Goal: Task Accomplishment & Management: Use online tool/utility

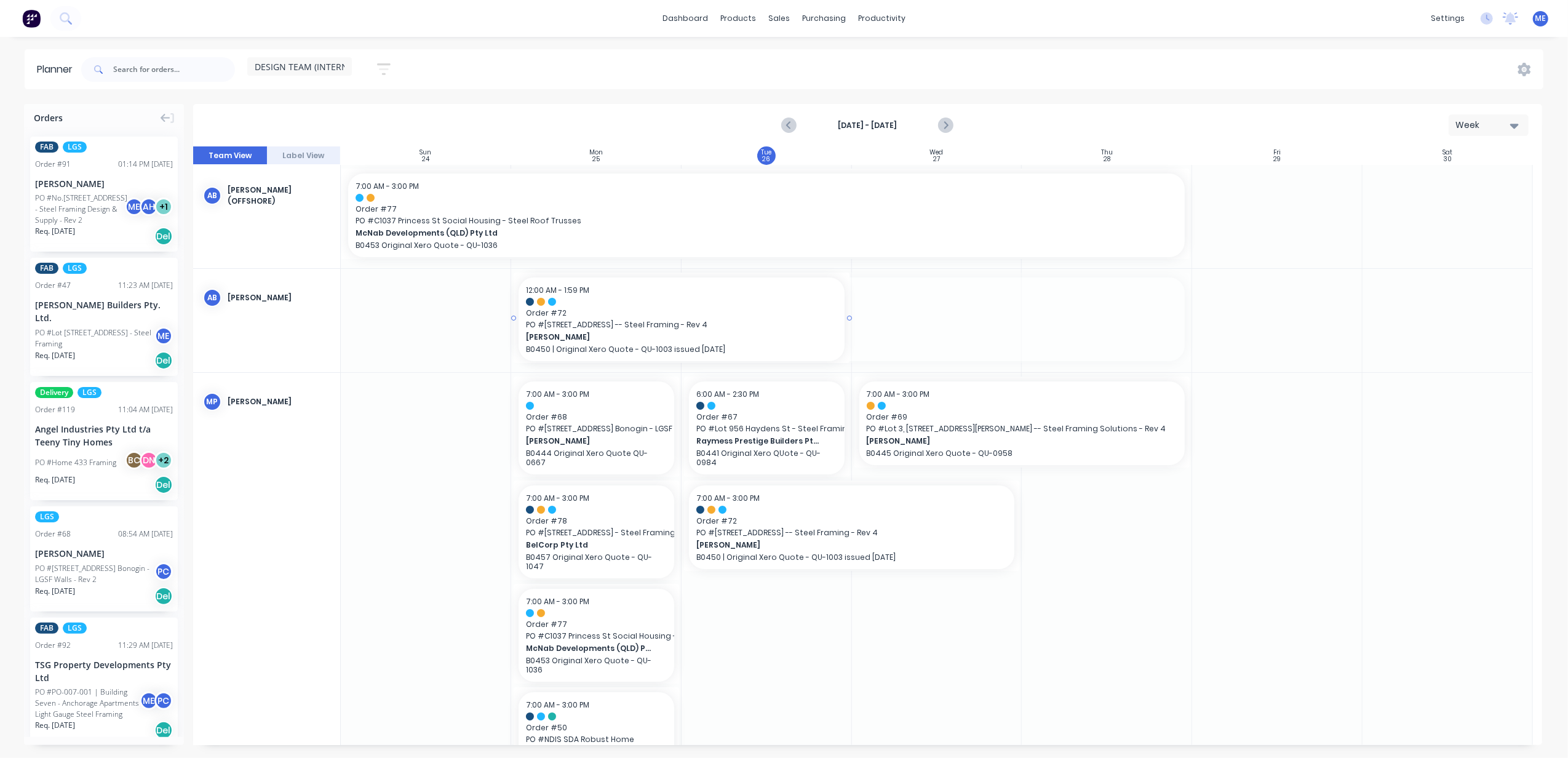
drag, startPoint x: 1189, startPoint y: 316, endPoint x: 752, endPoint y: 321, distance: 437.0
click at [874, 18] on div "productivity" at bounding box center [881, 18] width 59 height 18
click at [890, 50] on link "Workflow" at bounding box center [930, 58] width 163 height 24
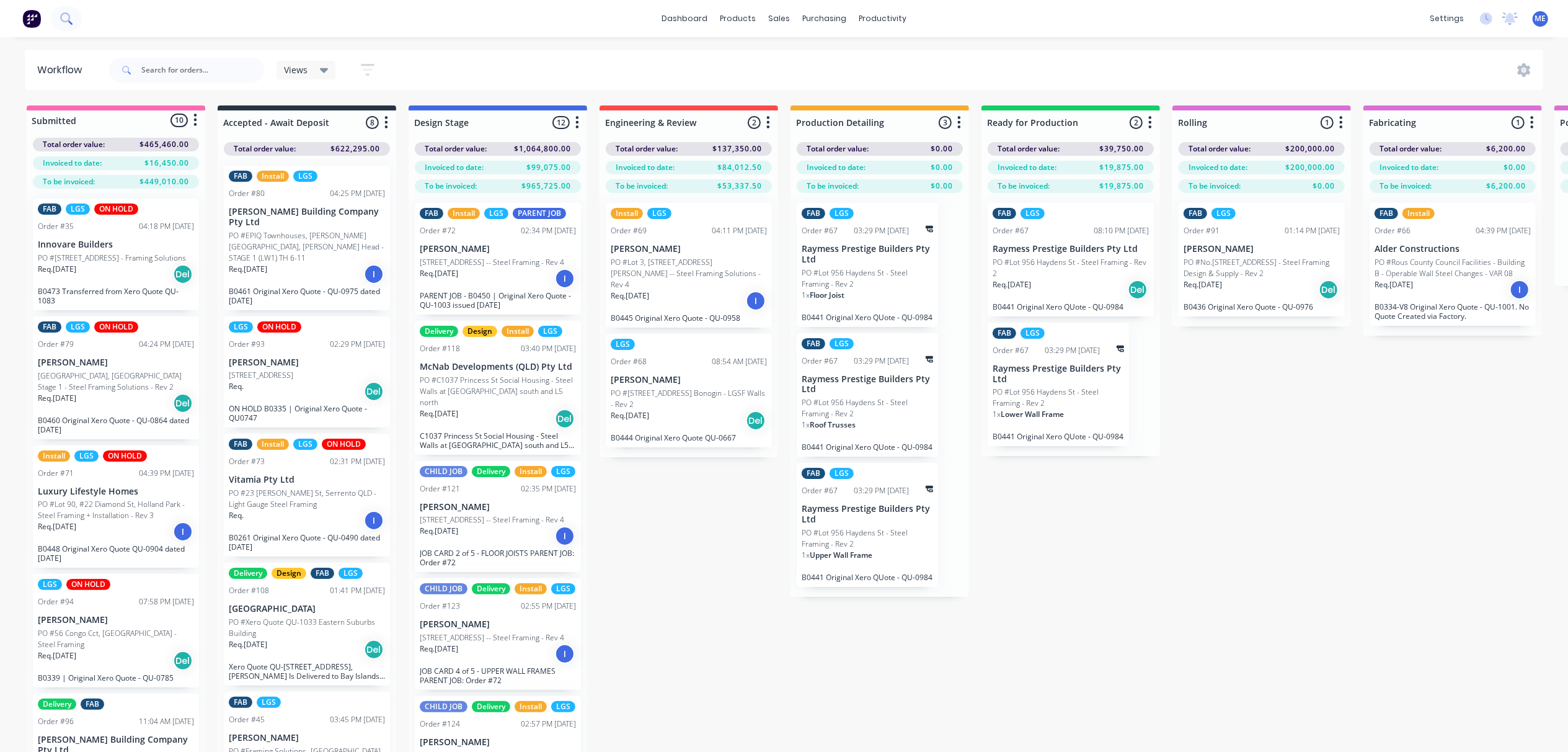
click at [56, 18] on button at bounding box center [66, 18] width 31 height 25
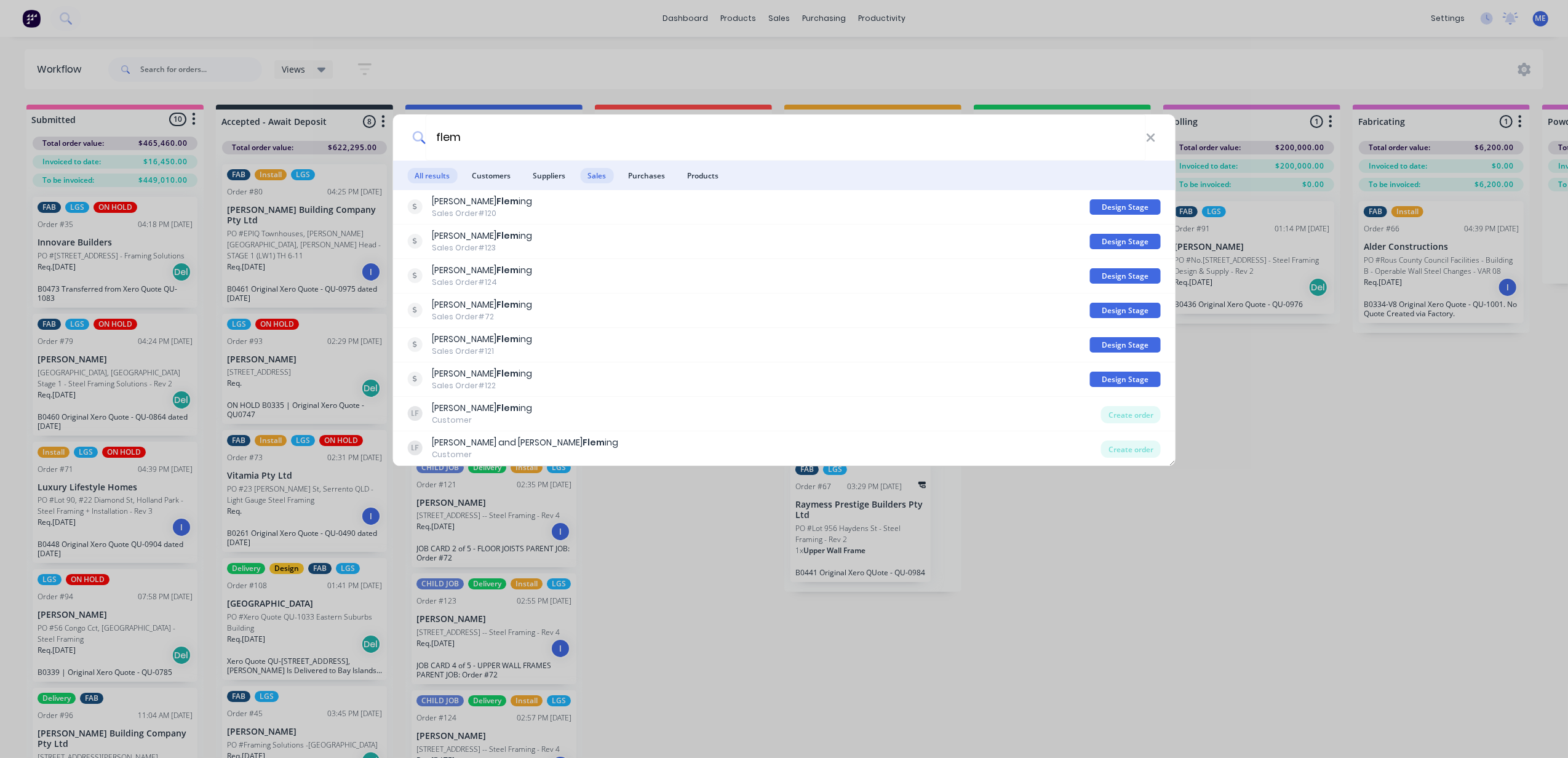
type input "flem"
click at [601, 171] on span "Sales" at bounding box center [597, 175] width 34 height 15
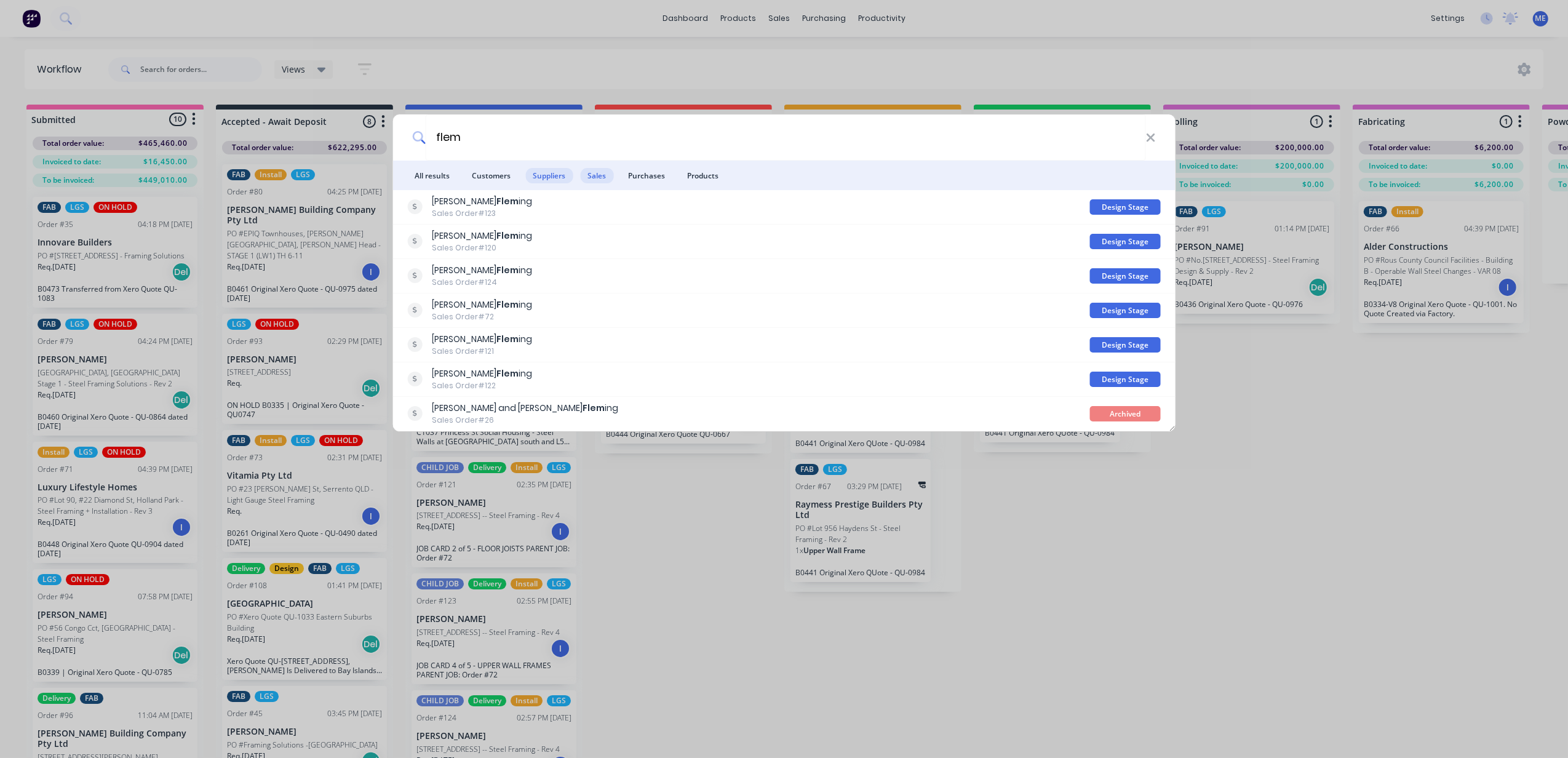
click at [557, 178] on span "Suppliers" at bounding box center [549, 175] width 47 height 15
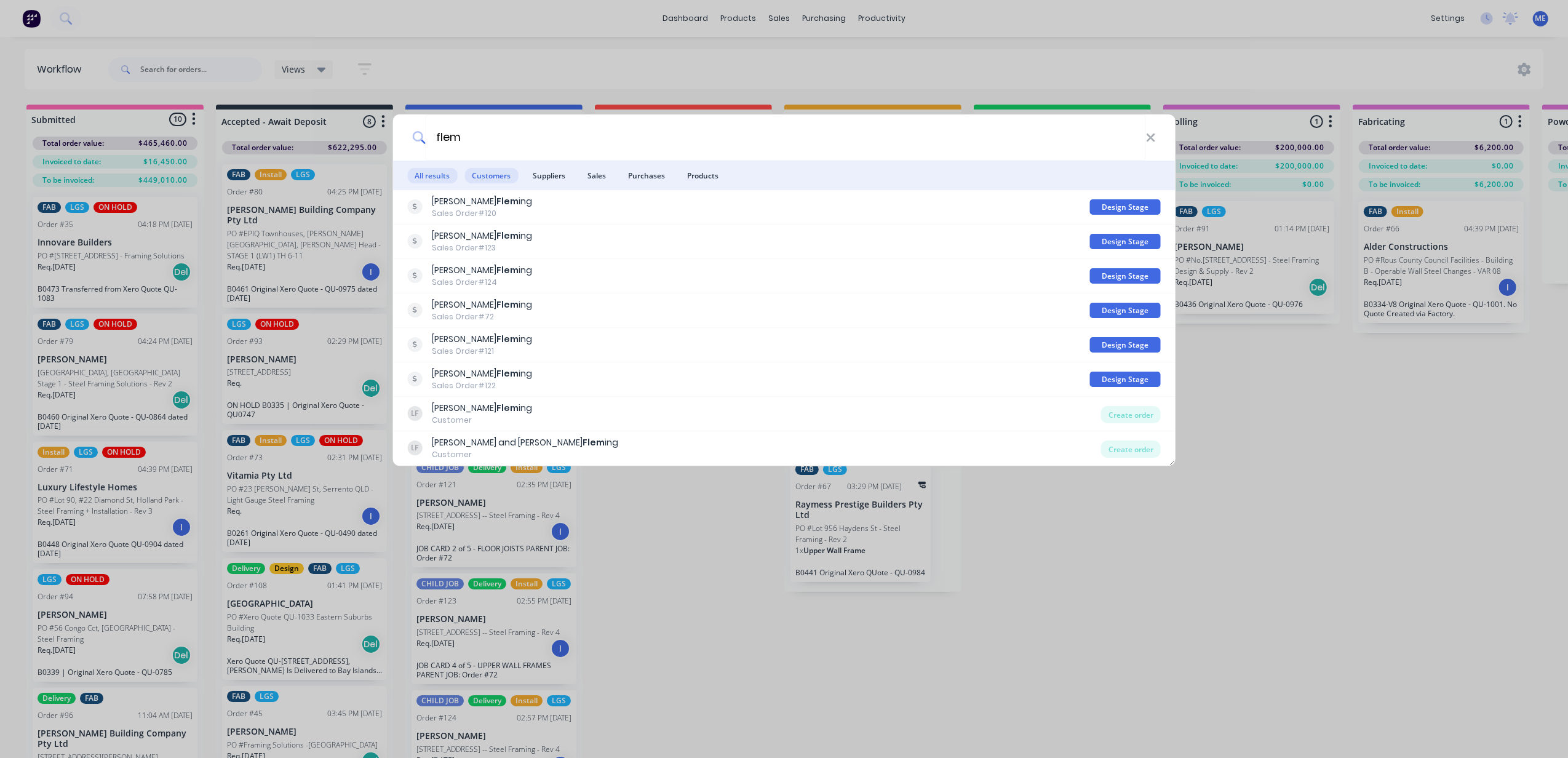
click at [501, 173] on span "Customers" at bounding box center [491, 175] width 54 height 15
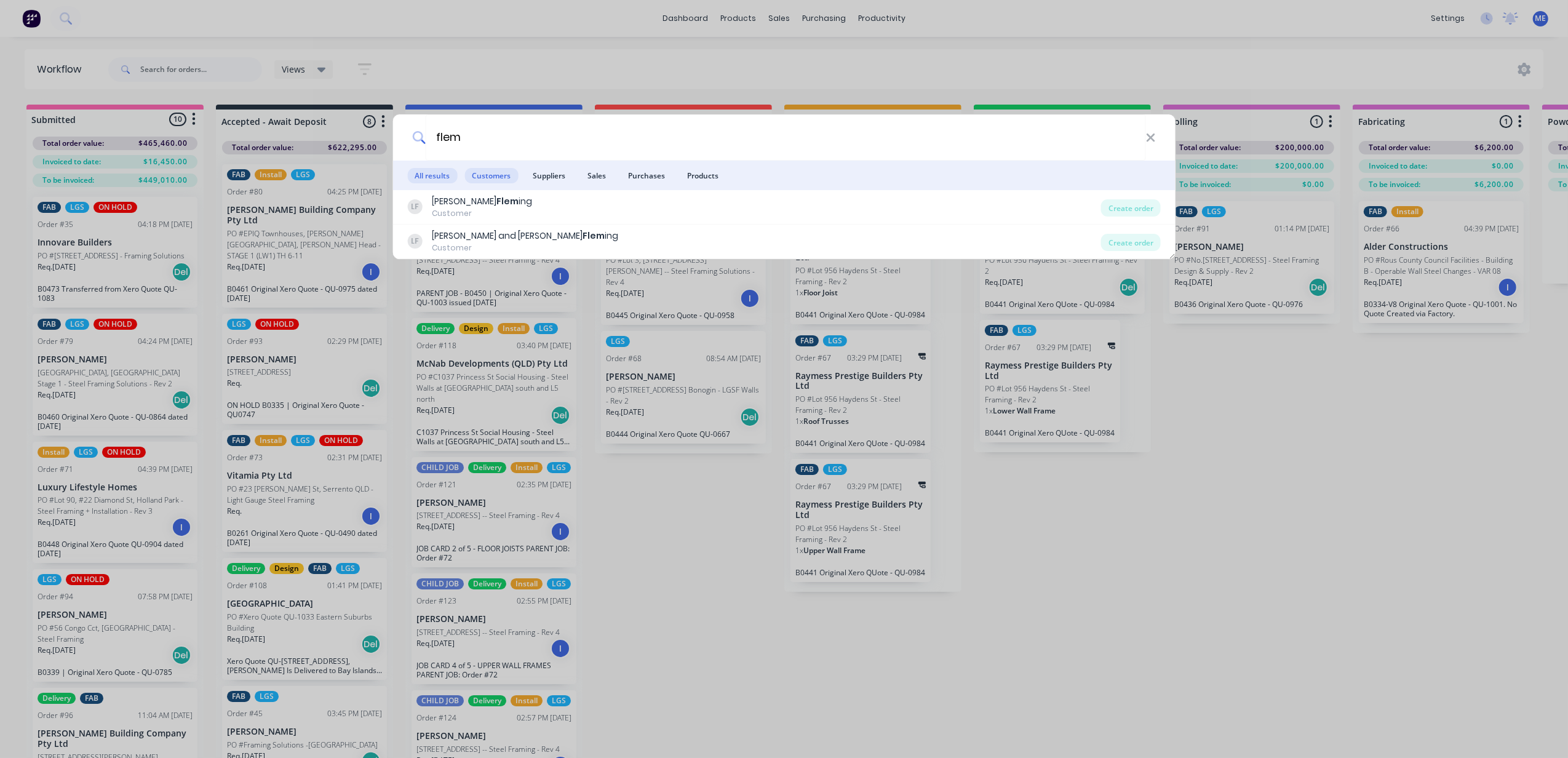
click at [439, 173] on span "All results" at bounding box center [432, 175] width 50 height 15
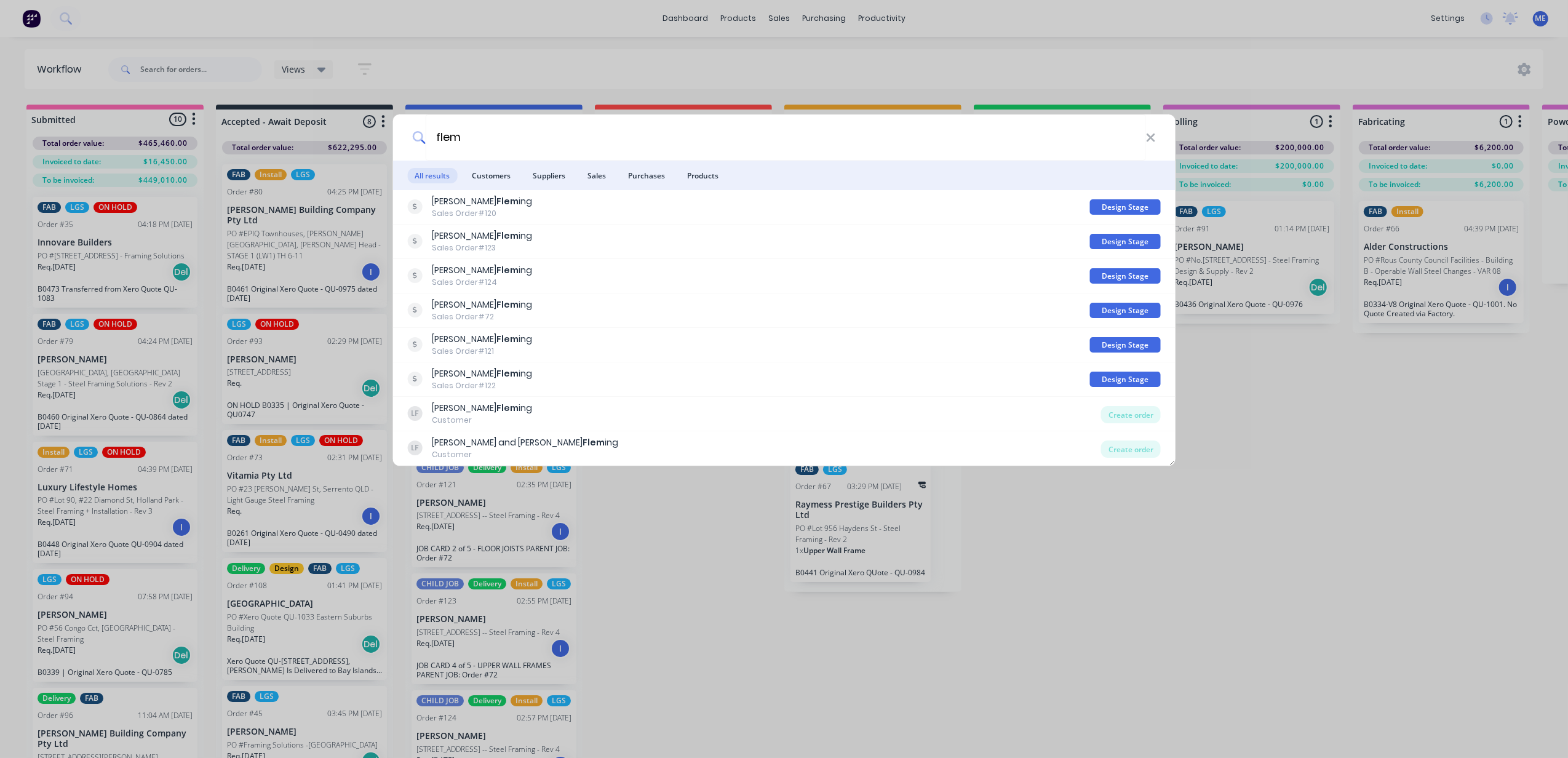
click at [421, 26] on div "flem All results Customers Suppliers Sales Purchases Products [PERSON_NAME] ing…" at bounding box center [784, 379] width 1568 height 758
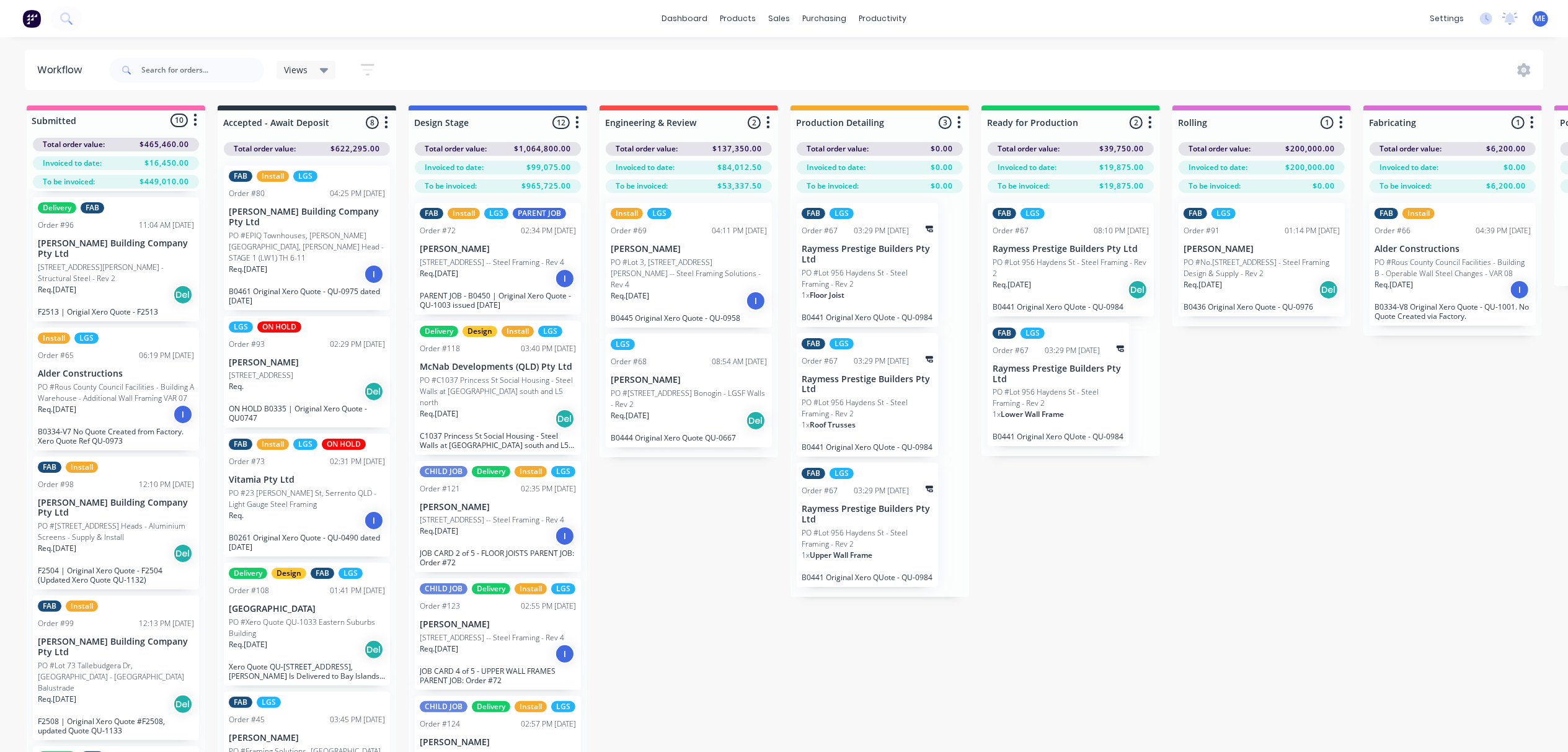
click at [491, 288] on div "Req. [DATE] I" at bounding box center [498, 279] width 156 height 21
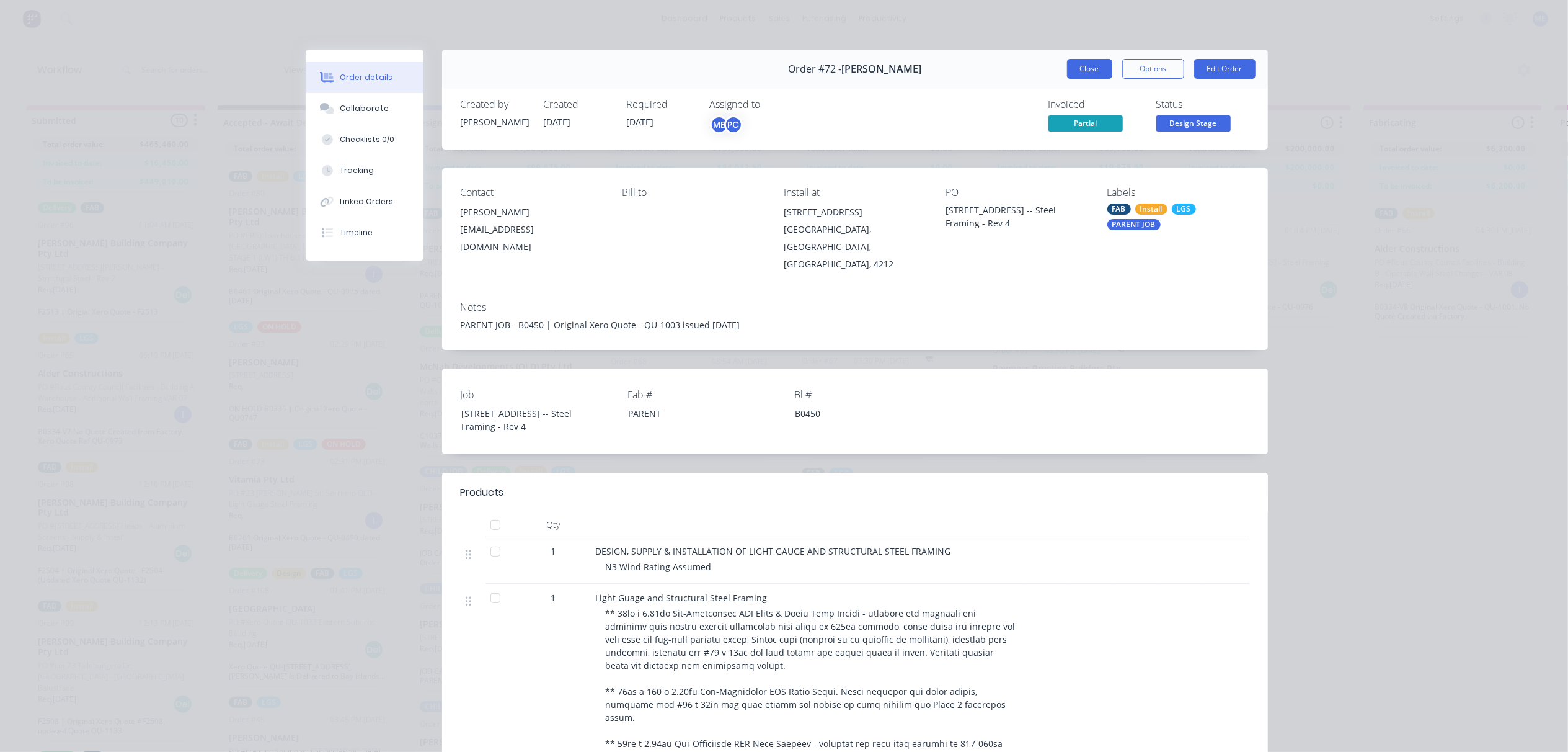
click at [1090, 67] on button "Close" at bounding box center [1089, 69] width 45 height 20
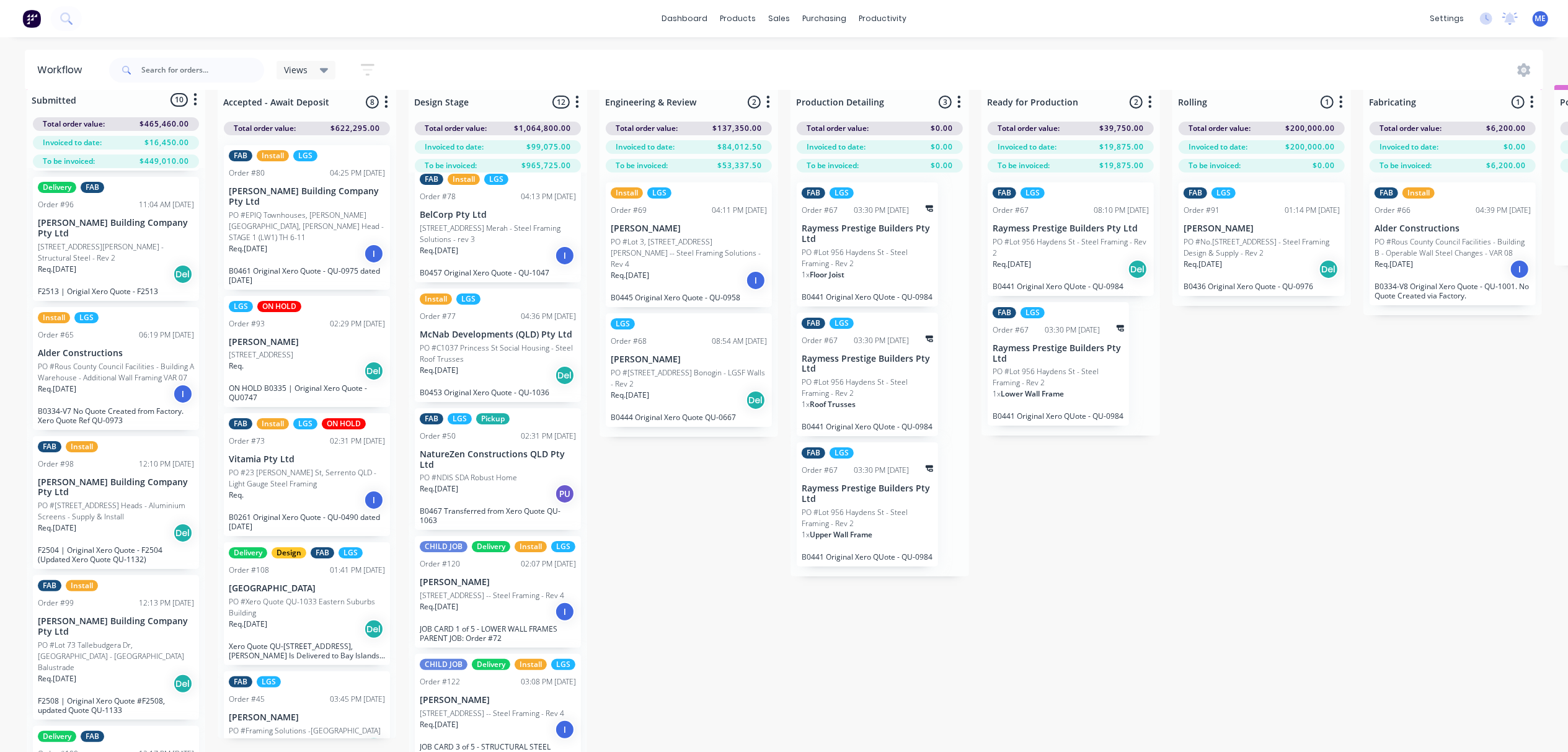
scroll to position [57, 0]
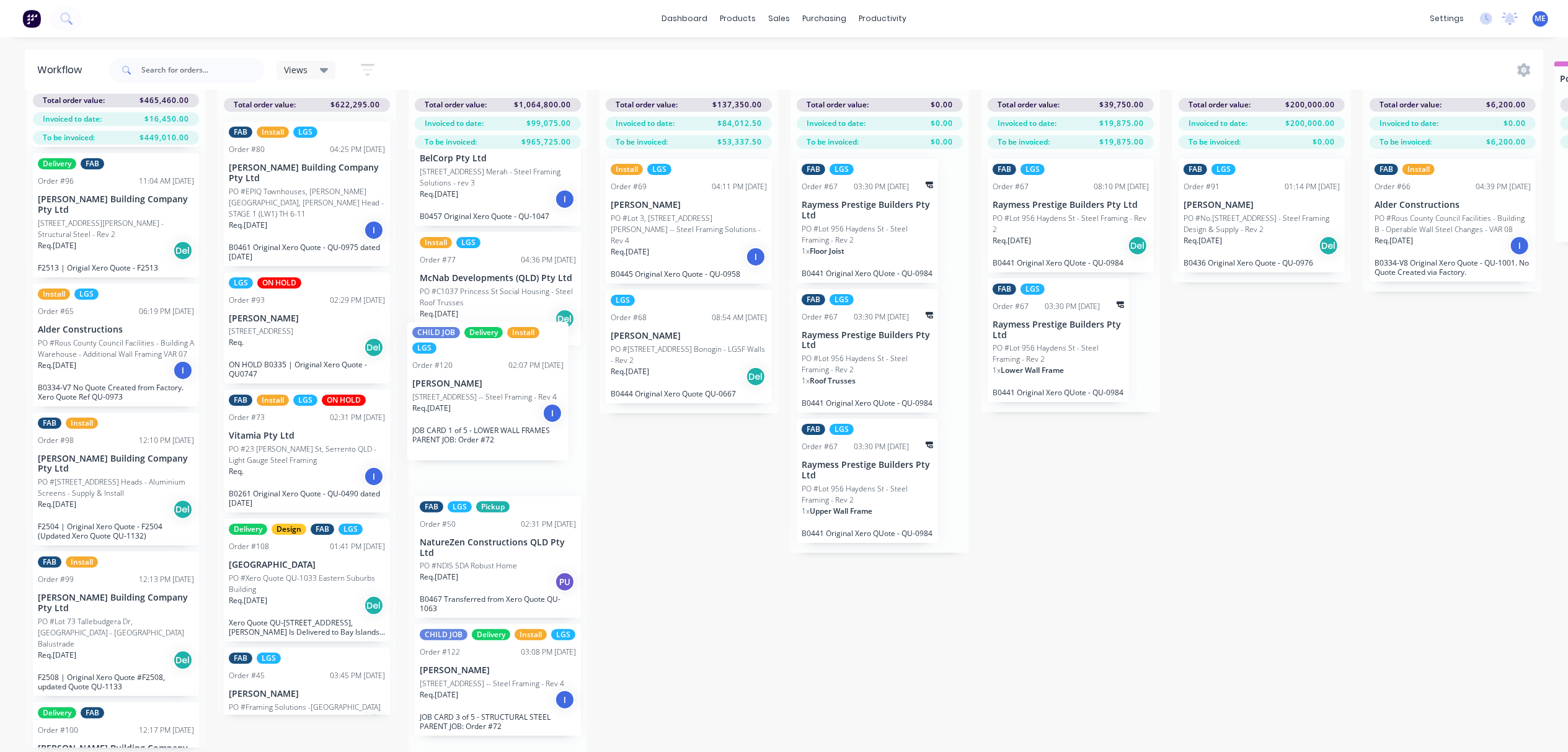
drag, startPoint x: 529, startPoint y: 532, endPoint x: 523, endPoint y: 406, distance: 126.1
click at [523, 406] on div "FAB Install LGS PARENT JOB Order #72 02:34 PM [DATE][GEOGRAPHIC_DATA][PERSON_NA…" at bounding box center [498, 450] width 179 height 603
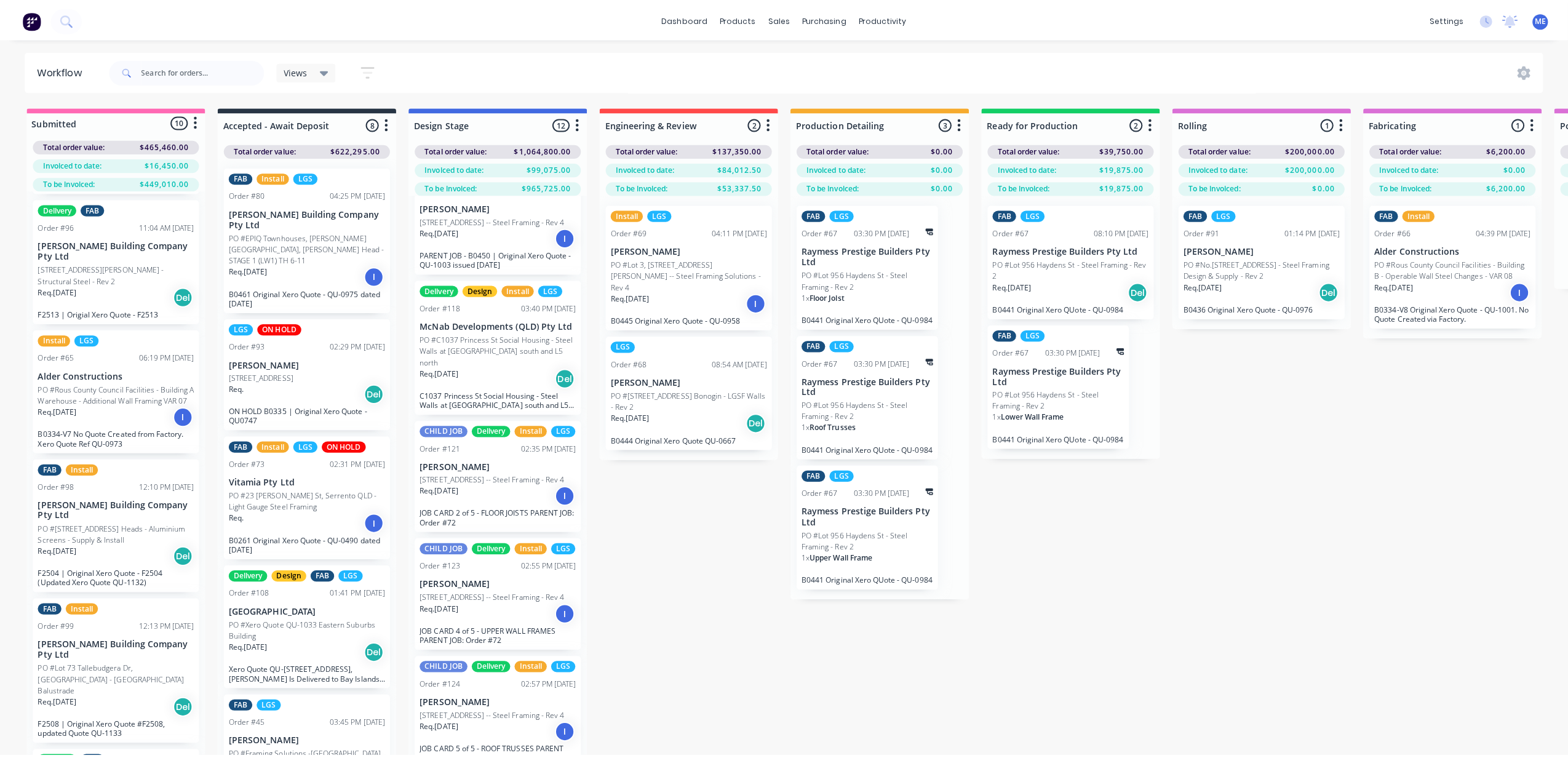
scroll to position [0, 0]
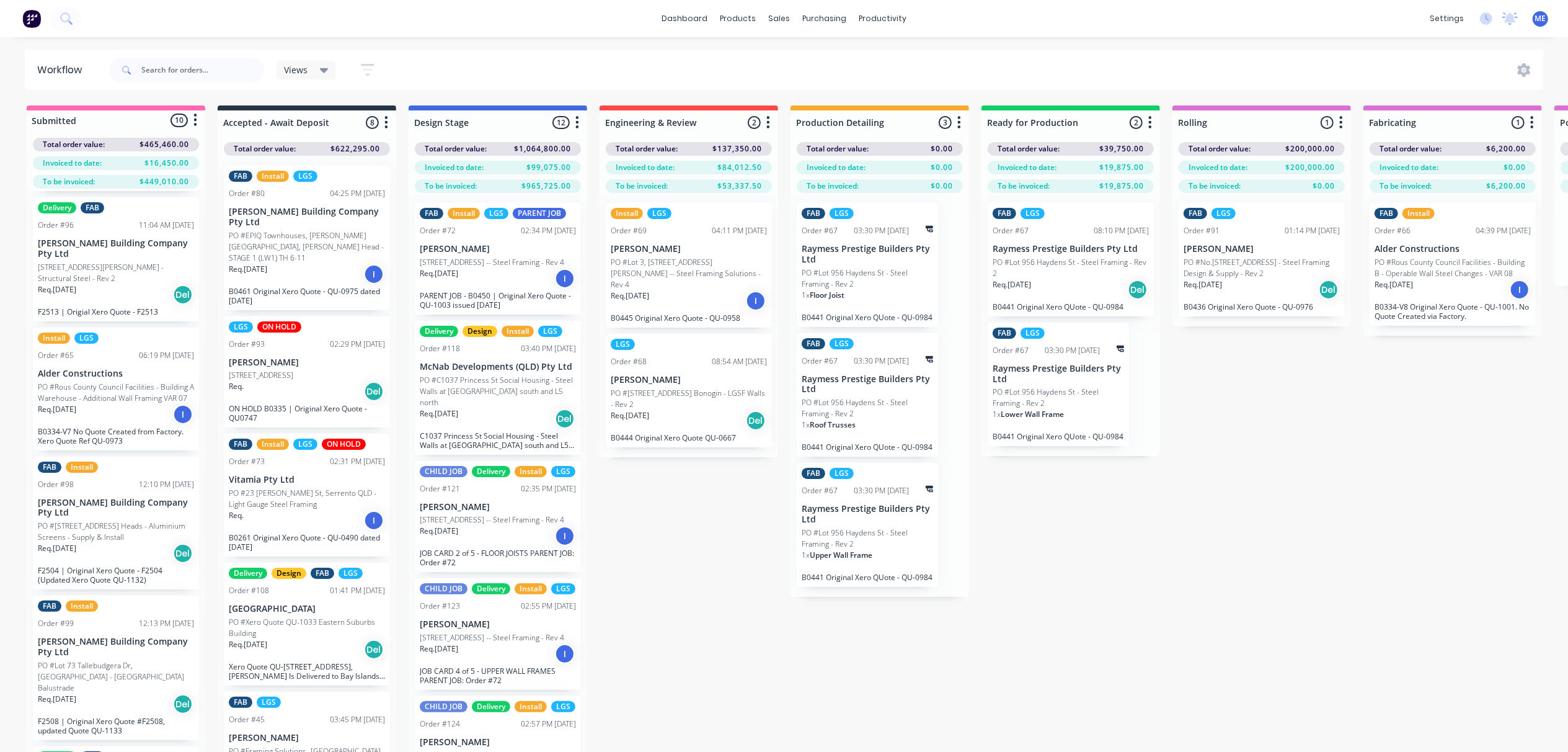
click at [514, 285] on div "Req. [DATE] I" at bounding box center [498, 279] width 156 height 21
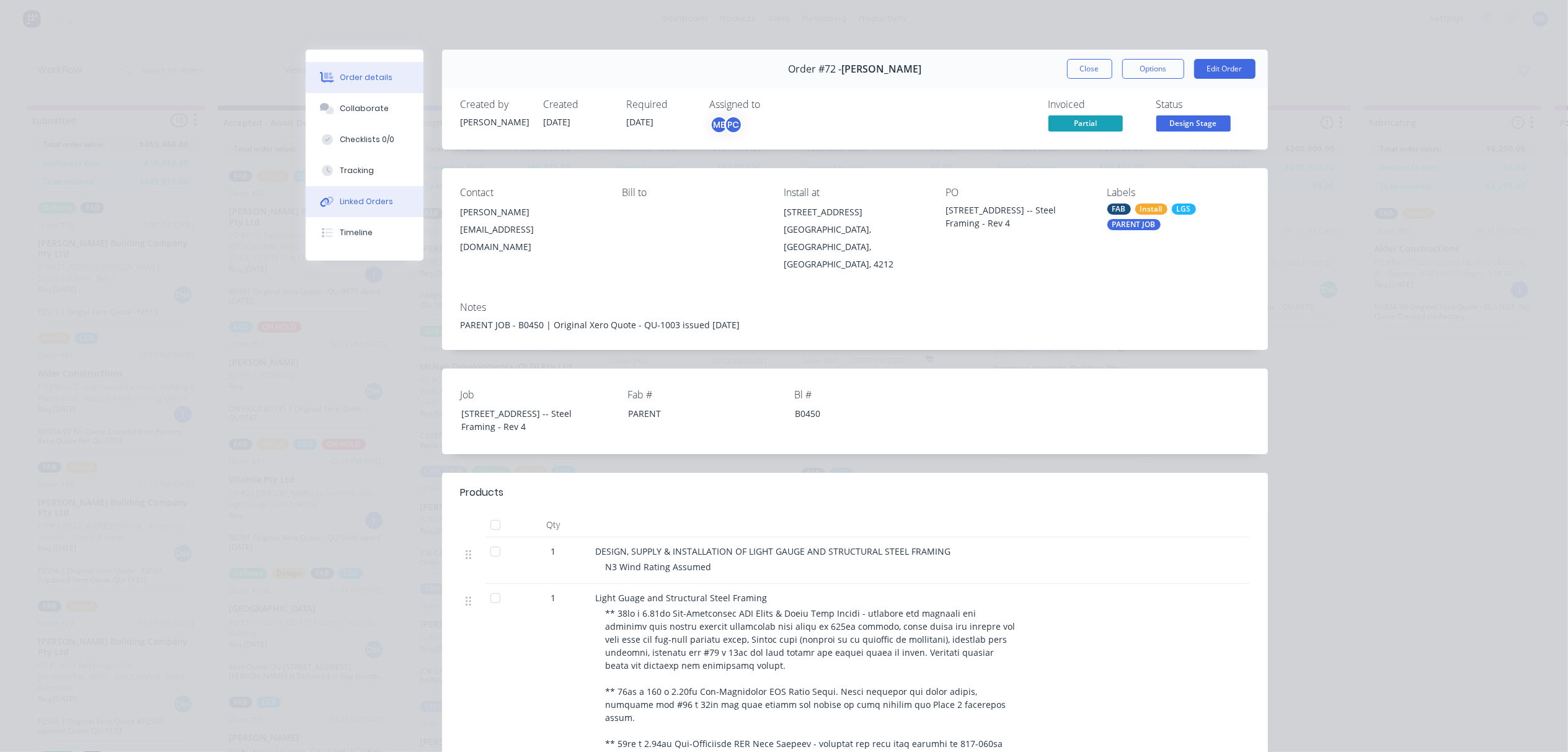
click at [360, 203] on div "Linked Orders" at bounding box center [367, 201] width 53 height 11
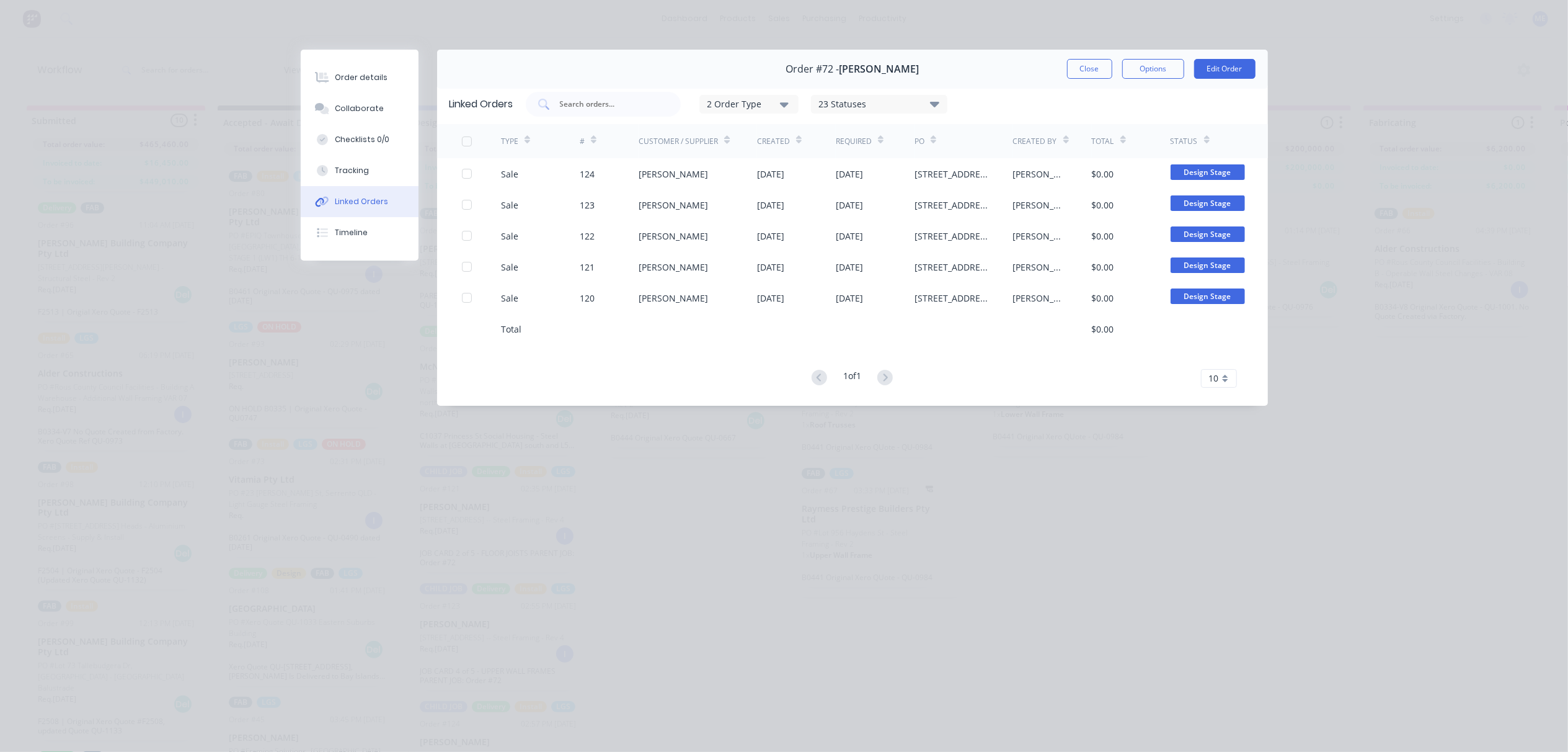
click at [591, 144] on icon at bounding box center [594, 139] width 6 height 9
click at [1100, 63] on button "Close" at bounding box center [1089, 69] width 45 height 20
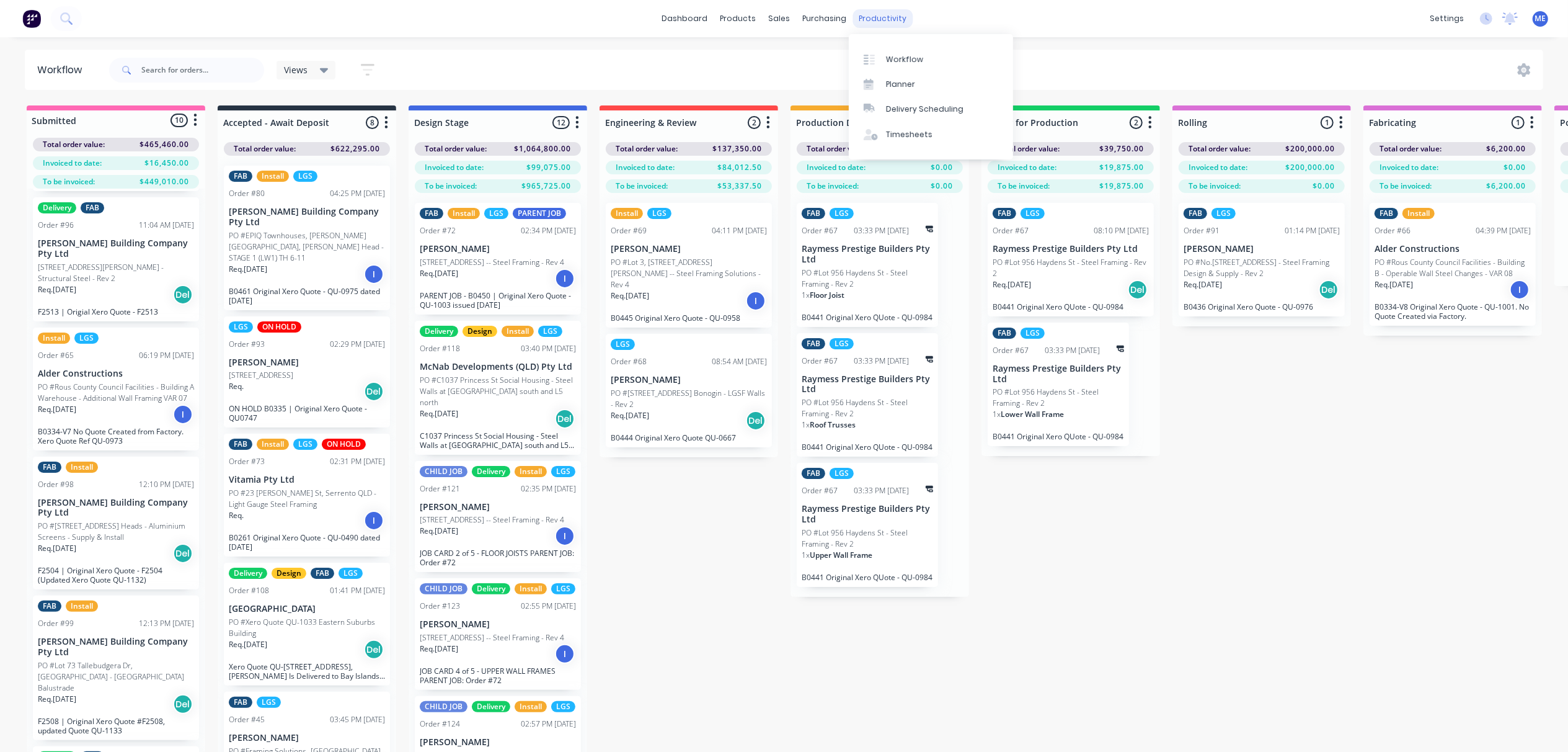
click at [890, 18] on div "productivity" at bounding box center [882, 18] width 60 height 18
click at [913, 92] on link "Planner" at bounding box center [930, 84] width 164 height 25
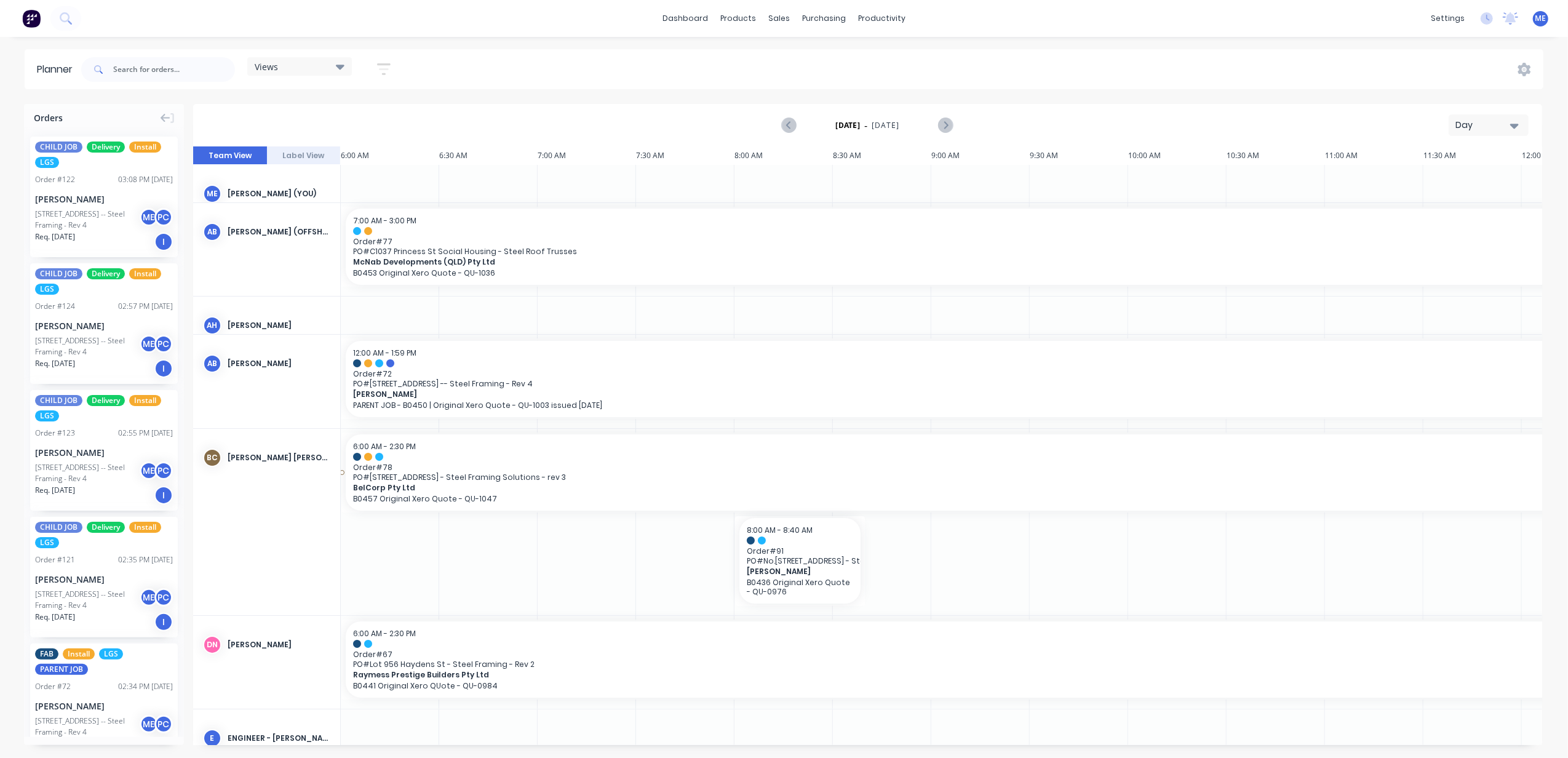
scroll to position [0, 476]
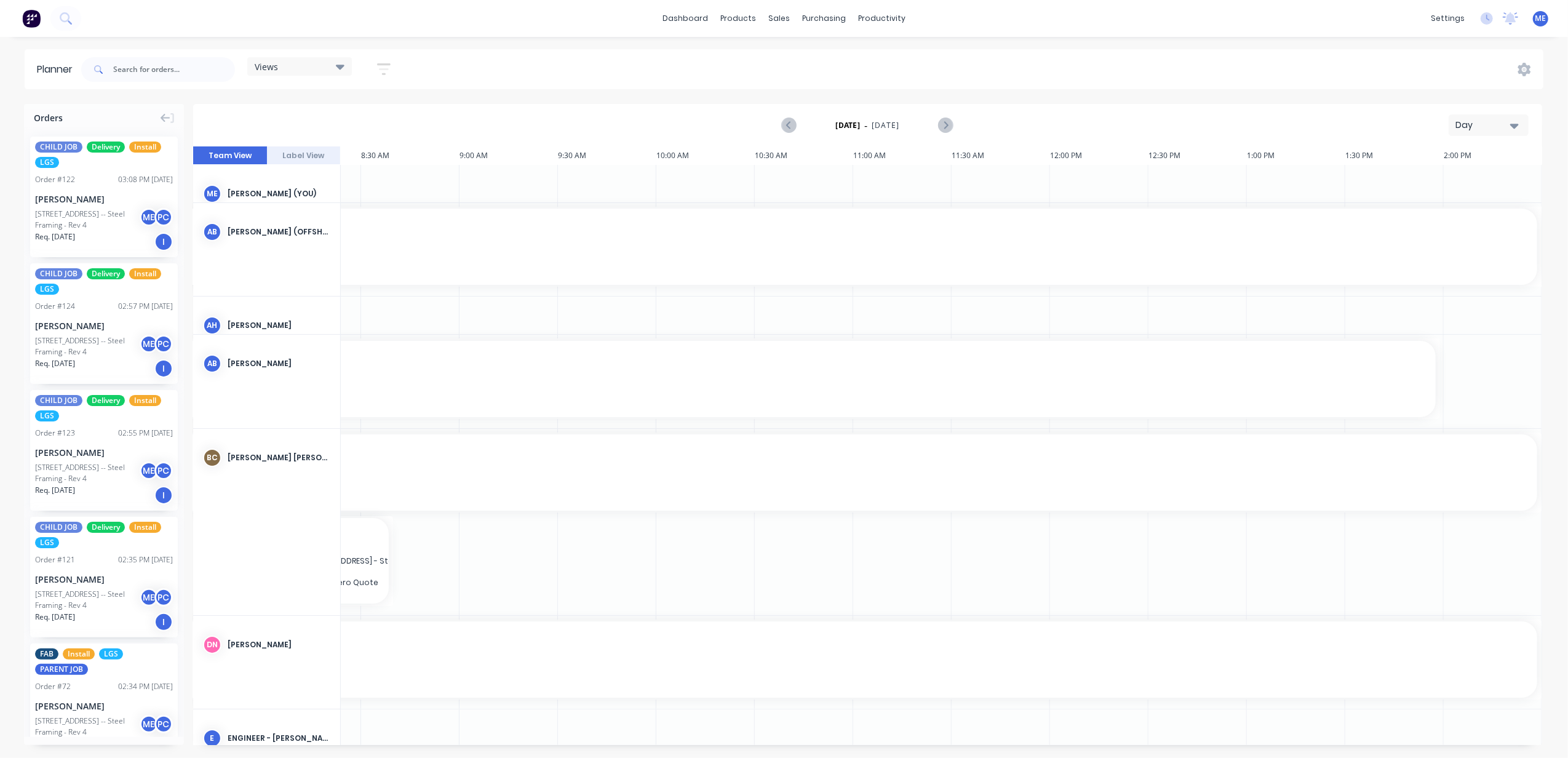
click at [1488, 123] on div "Day" at bounding box center [1483, 125] width 57 height 13
click at [1486, 176] on div "Week" at bounding box center [1467, 182] width 122 height 24
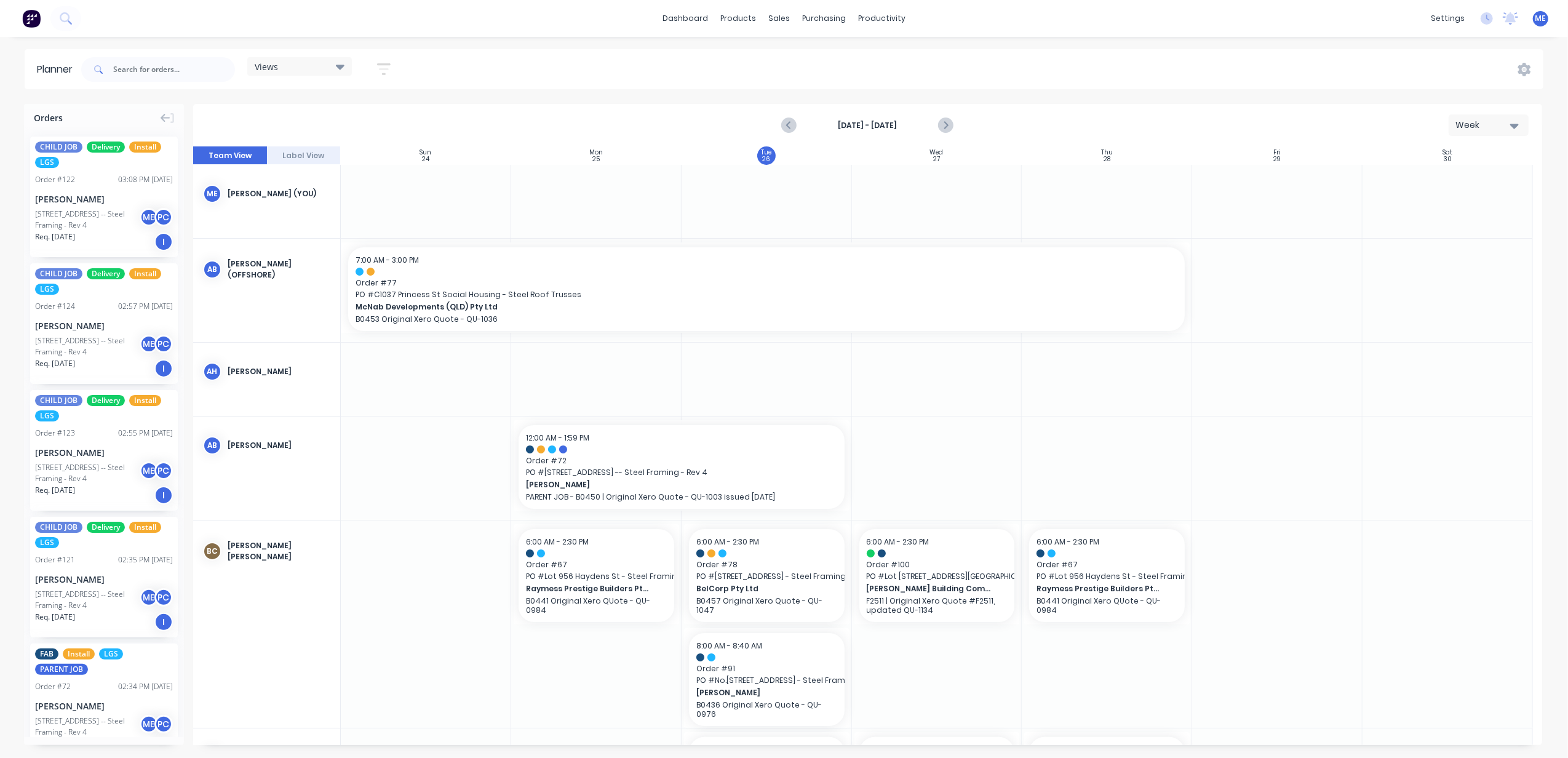
click at [302, 67] on div "Views" at bounding box center [300, 66] width 90 height 11
click at [311, 229] on button "FACTORY PRODUCTION" at bounding box center [322, 232] width 131 height 14
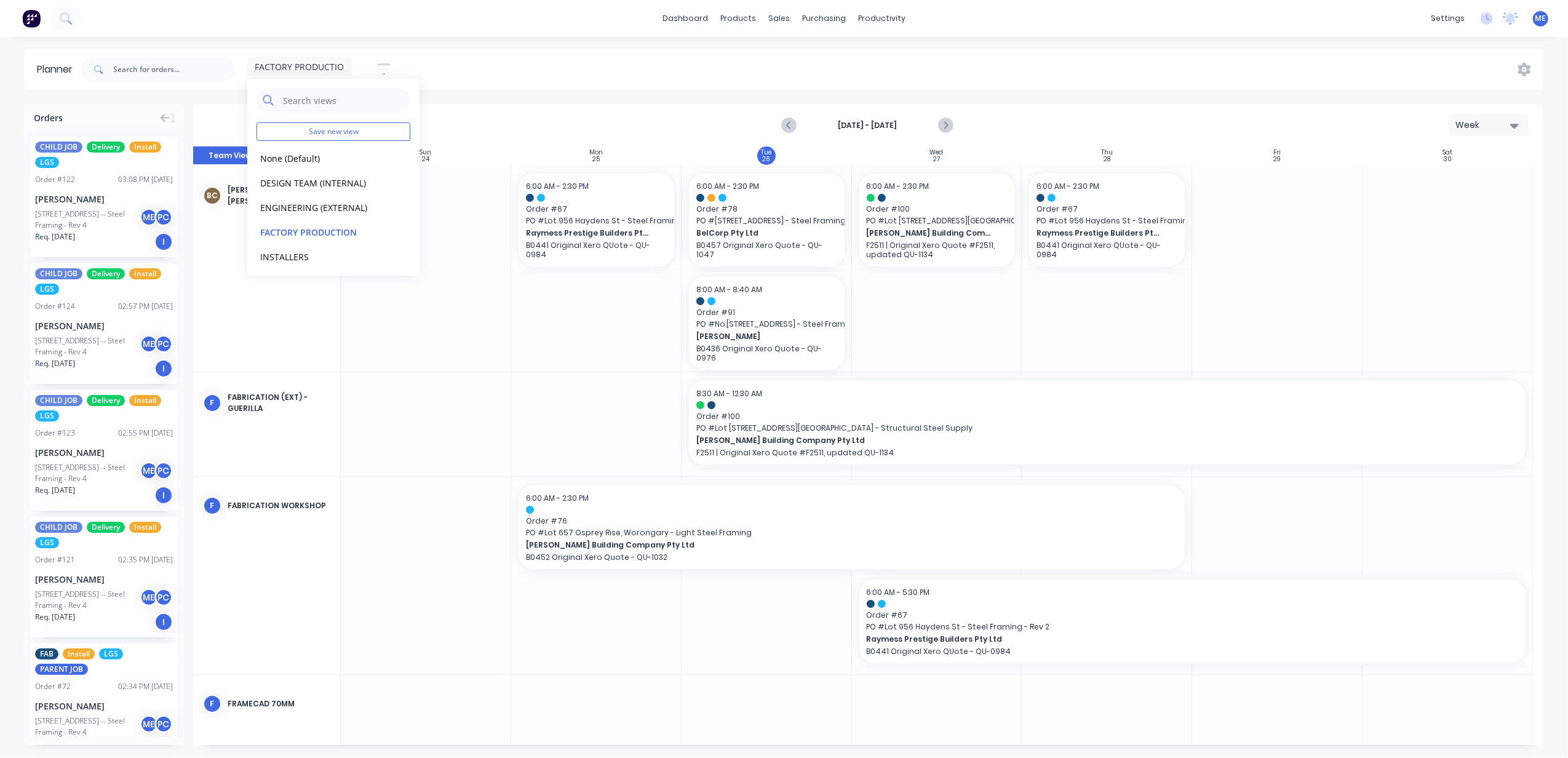
click at [612, 82] on div "FACTORY PRODUCTION Save new view None (Default) edit DESIGN TEAM (INTERNAL) edi…" at bounding box center [811, 69] width 1465 height 37
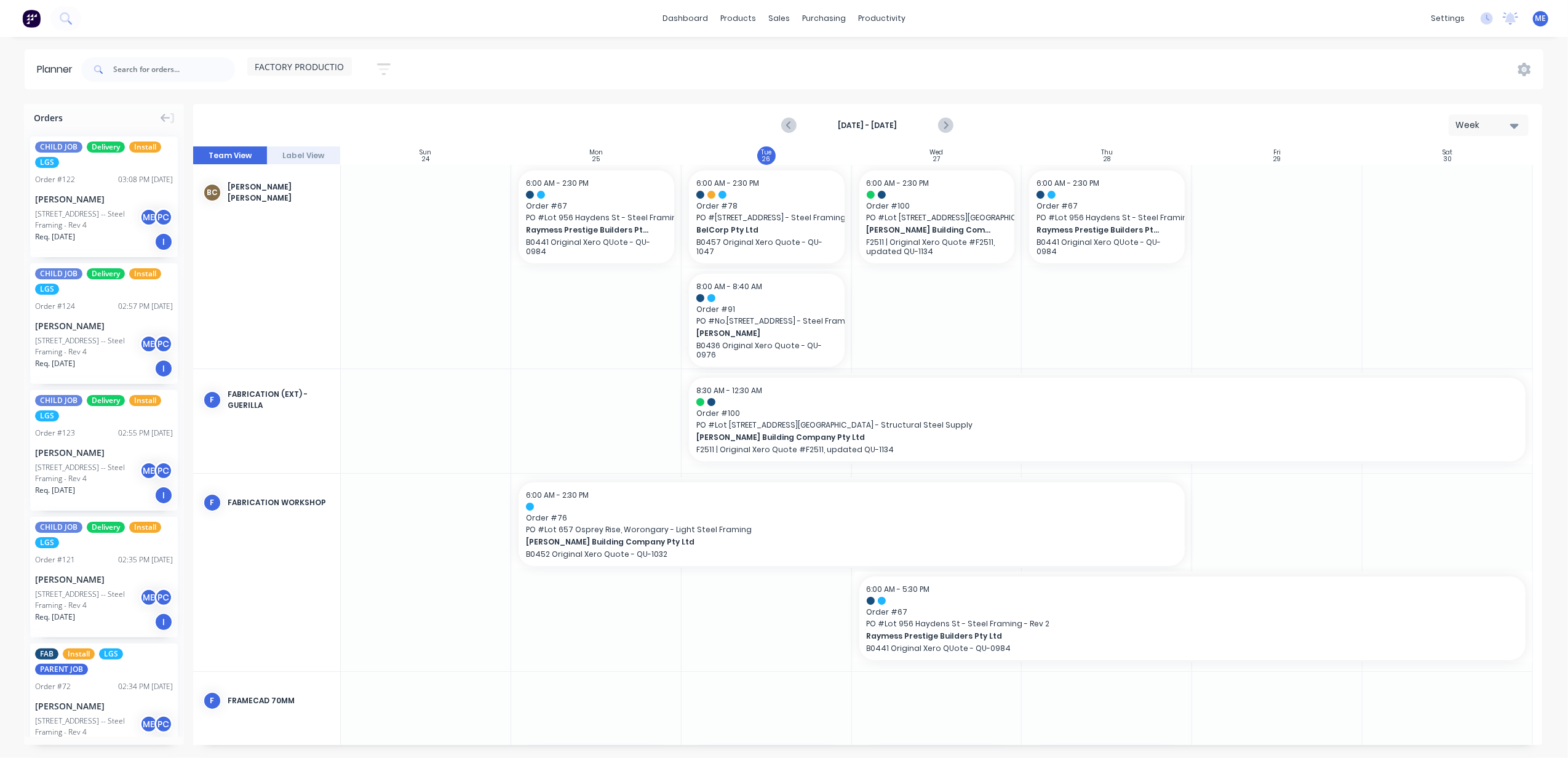
scroll to position [0, 0]
click at [943, 124] on icon "Next page" at bounding box center [945, 125] width 15 height 15
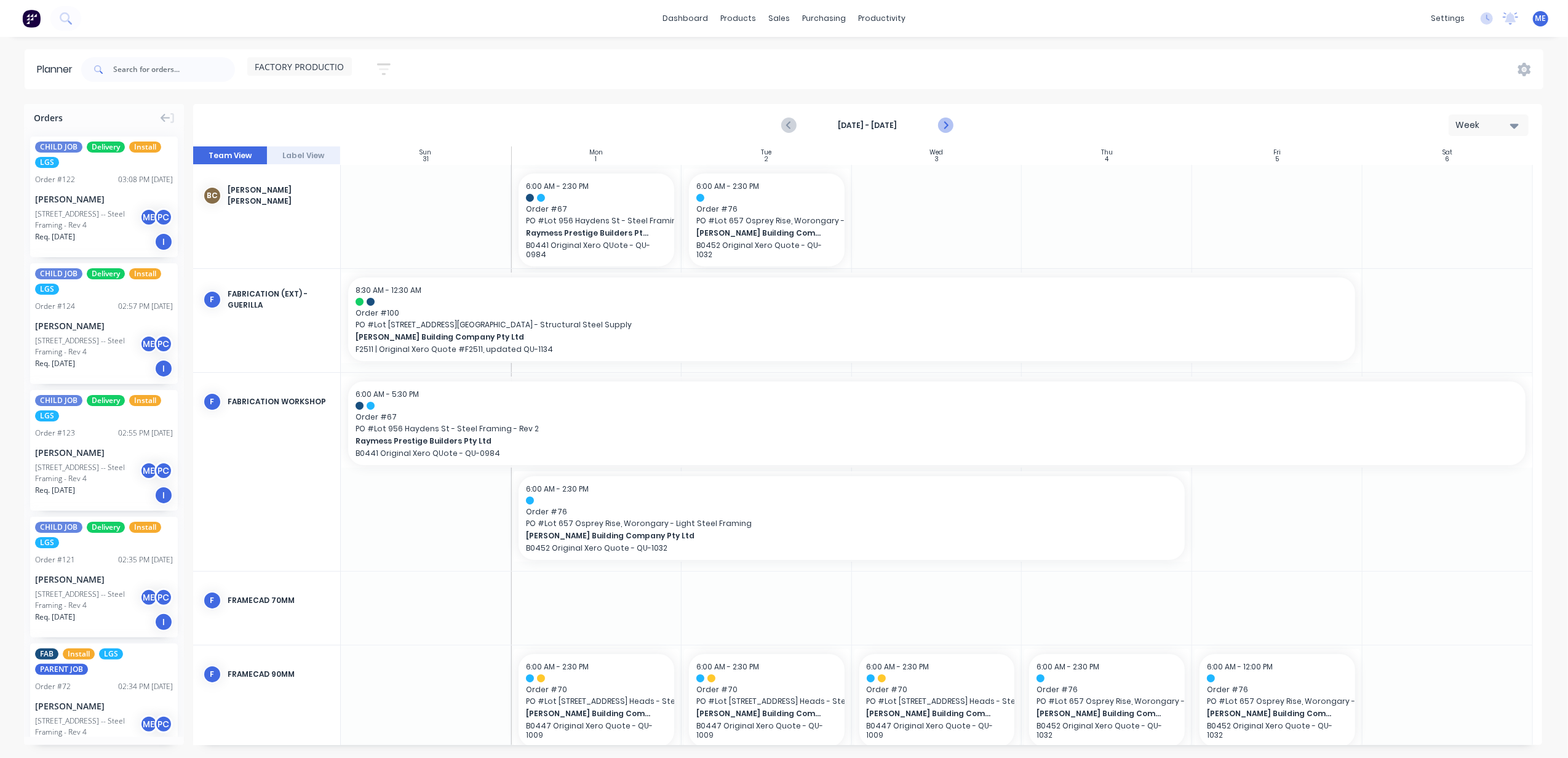
click at [943, 124] on icon "Next page" at bounding box center [945, 125] width 15 height 15
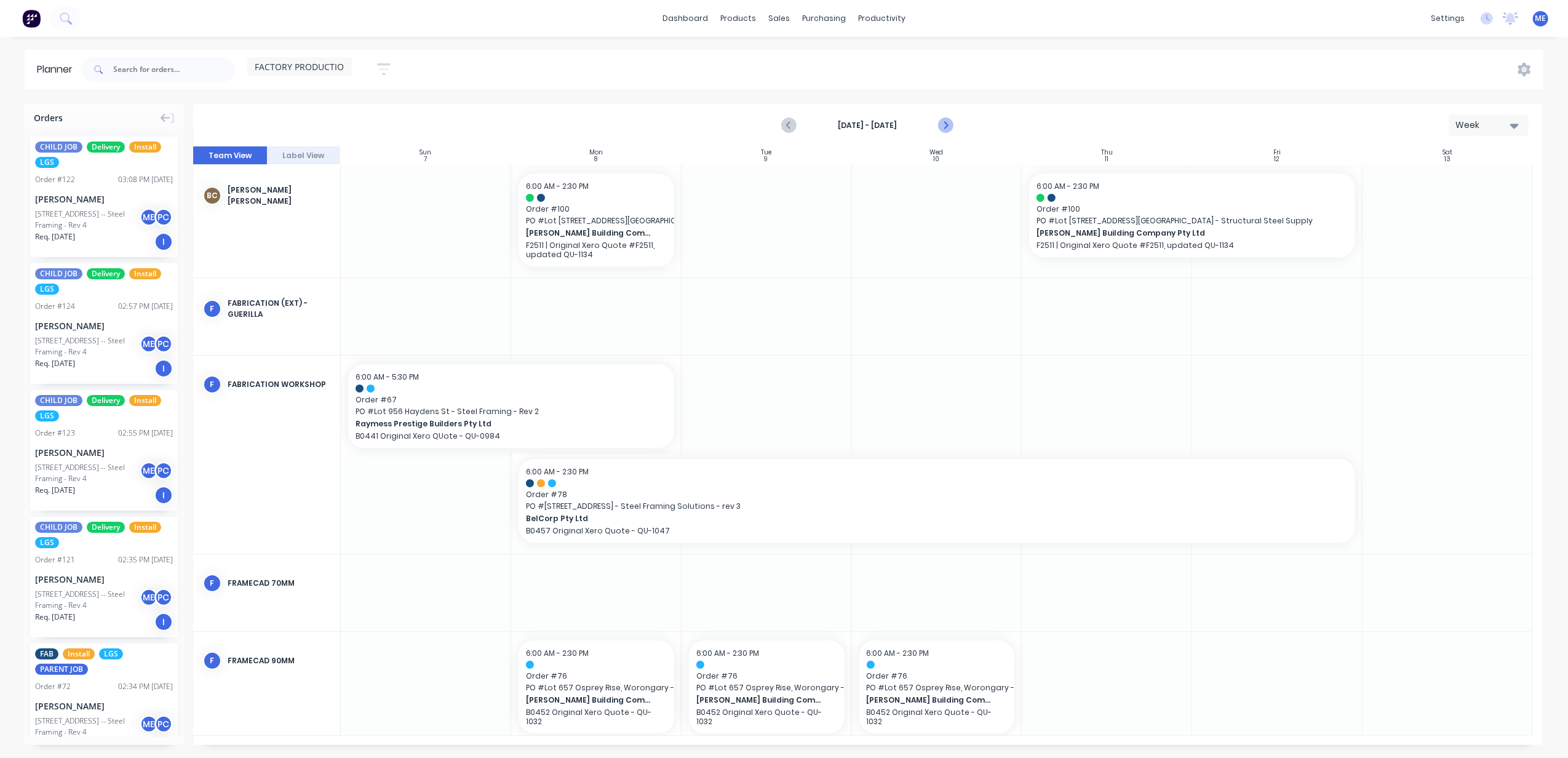
click at [943, 126] on icon "Next page" at bounding box center [945, 125] width 15 height 15
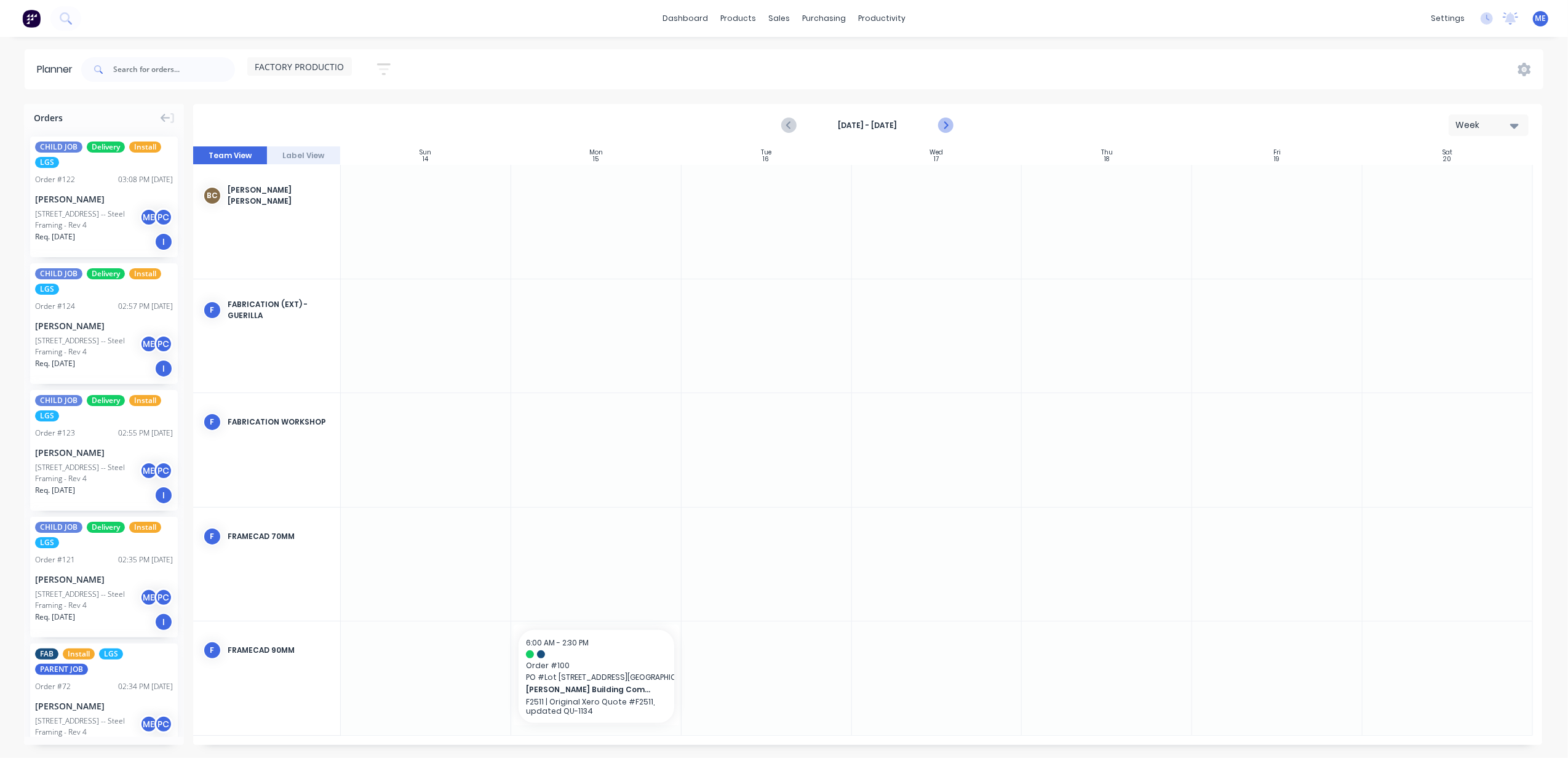
click at [943, 126] on icon "Next page" at bounding box center [945, 125] width 15 height 15
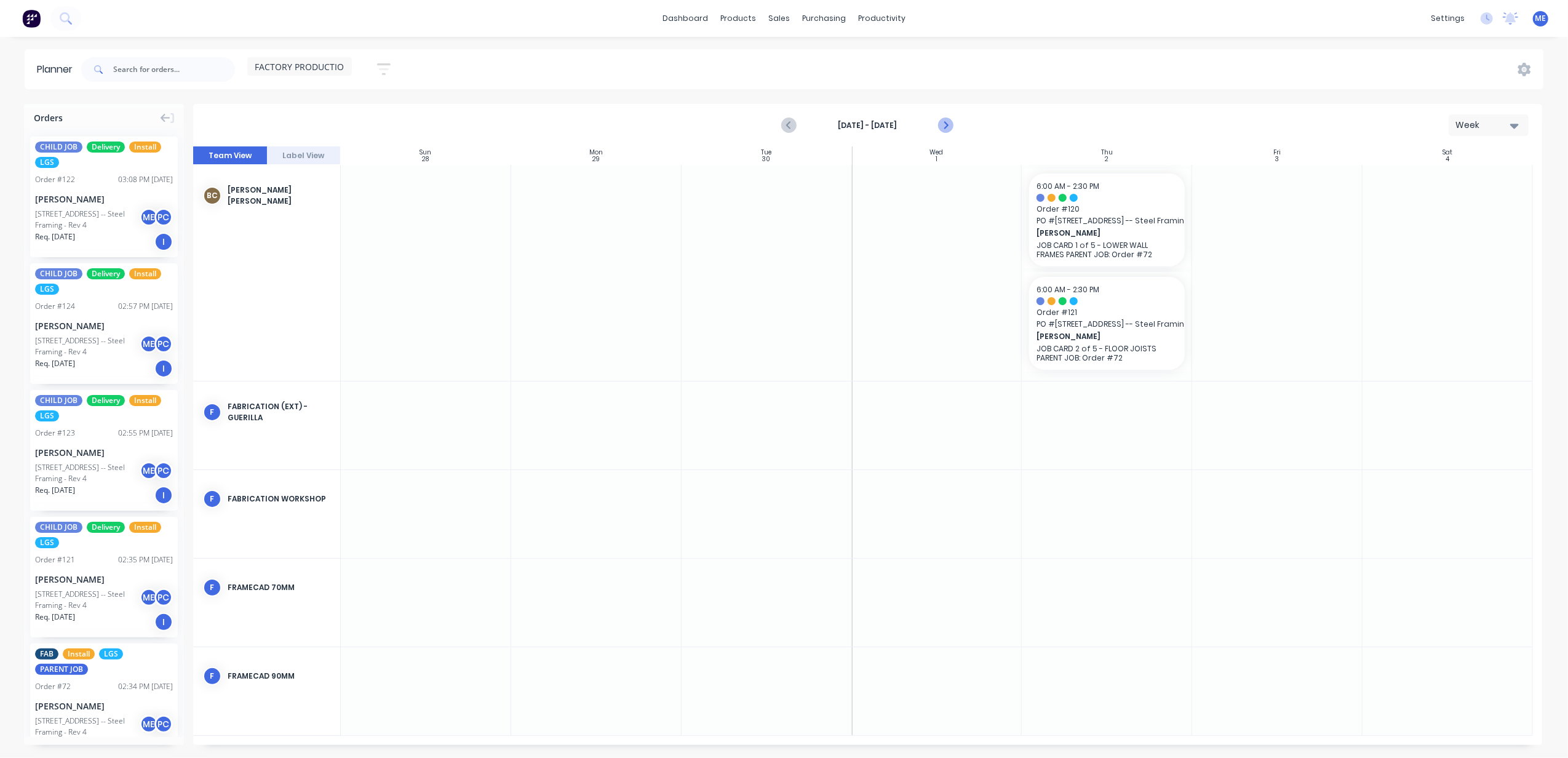
click at [943, 126] on icon "Next page" at bounding box center [945, 125] width 15 height 15
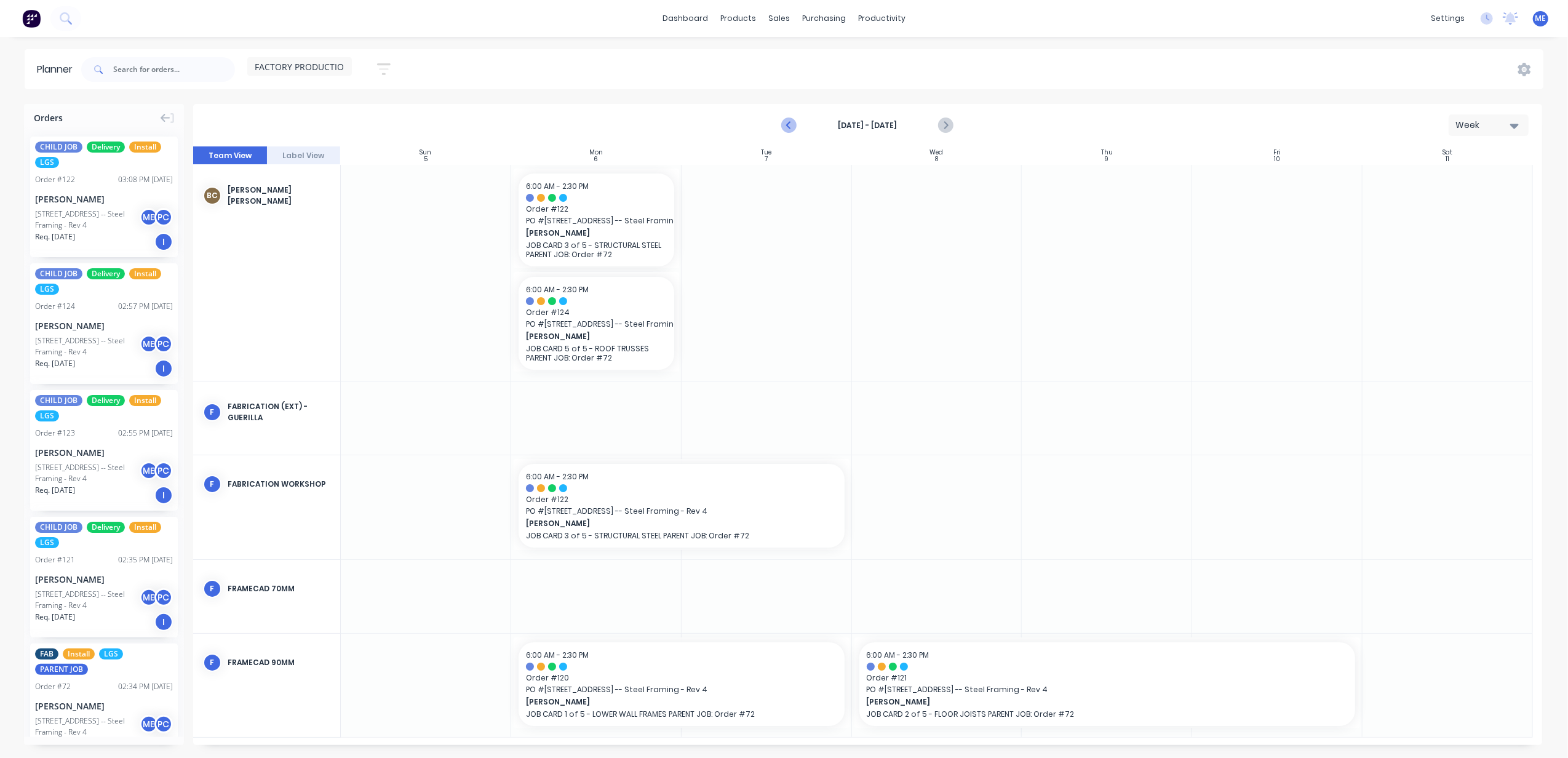
click at [786, 129] on icon "Previous page" at bounding box center [790, 125] width 15 height 15
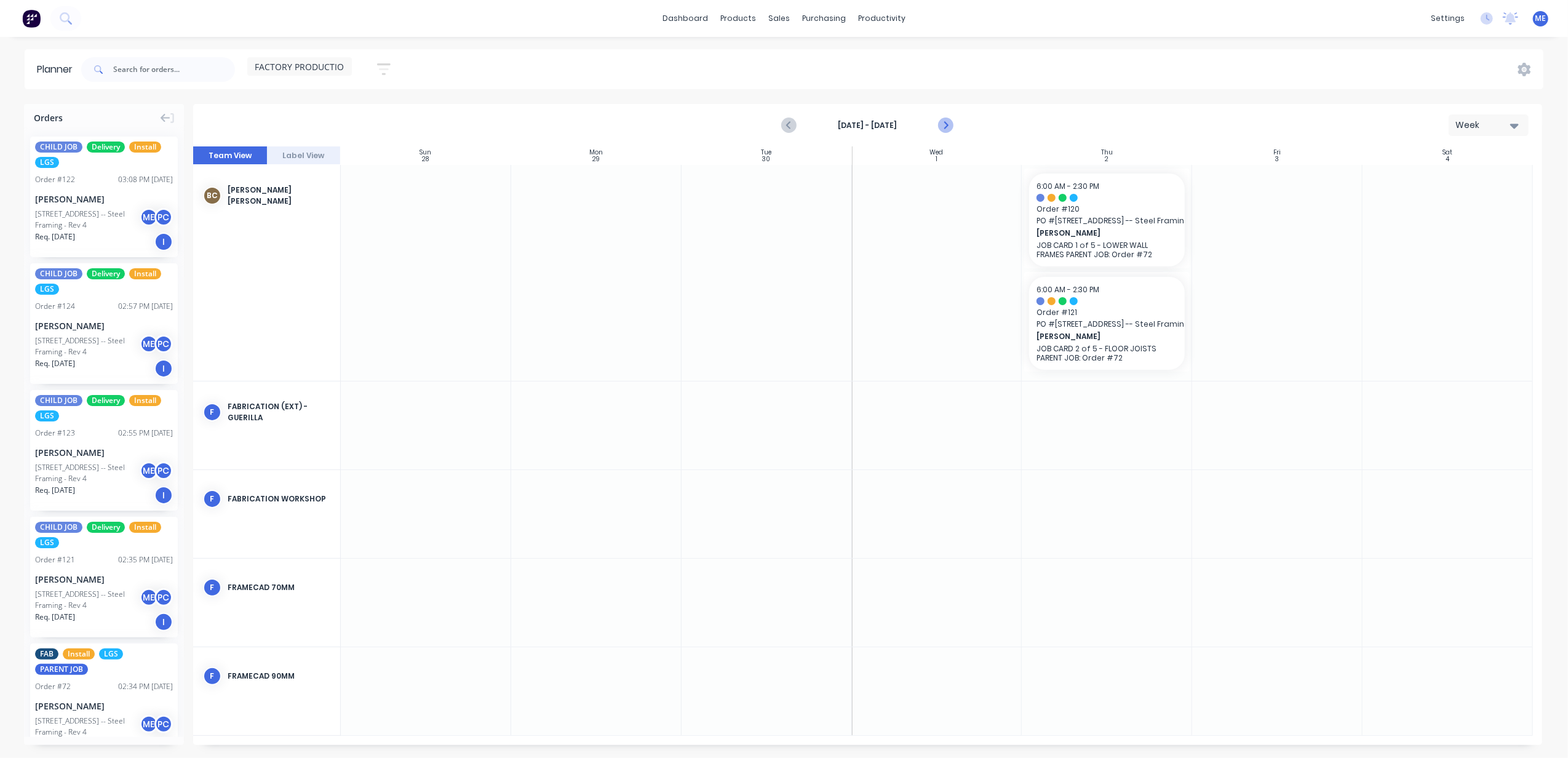
click at [943, 121] on icon "Next page" at bounding box center [945, 125] width 15 height 15
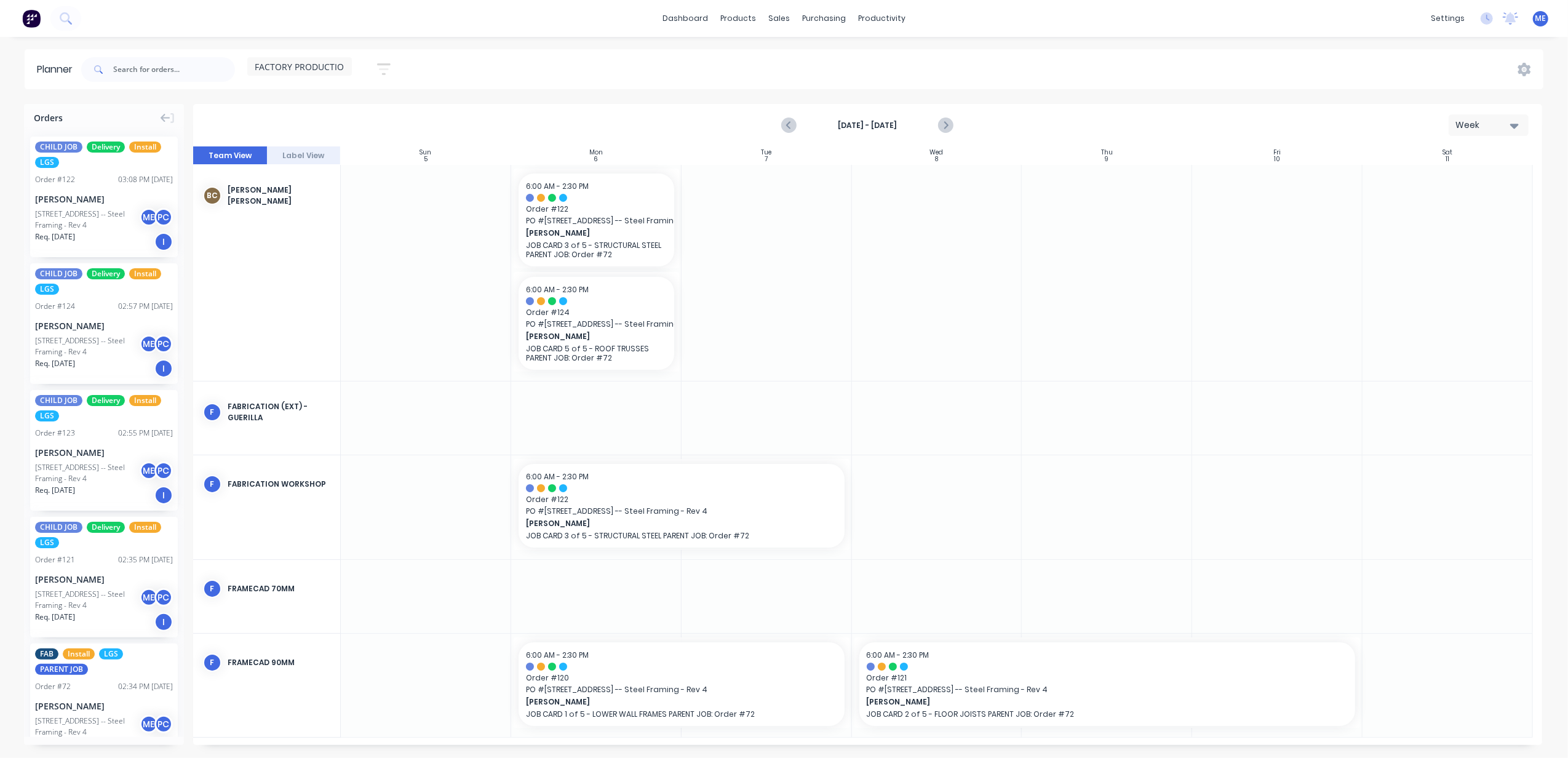
scroll to position [1, 0]
click at [955, 126] on button "Next page" at bounding box center [945, 125] width 24 height 24
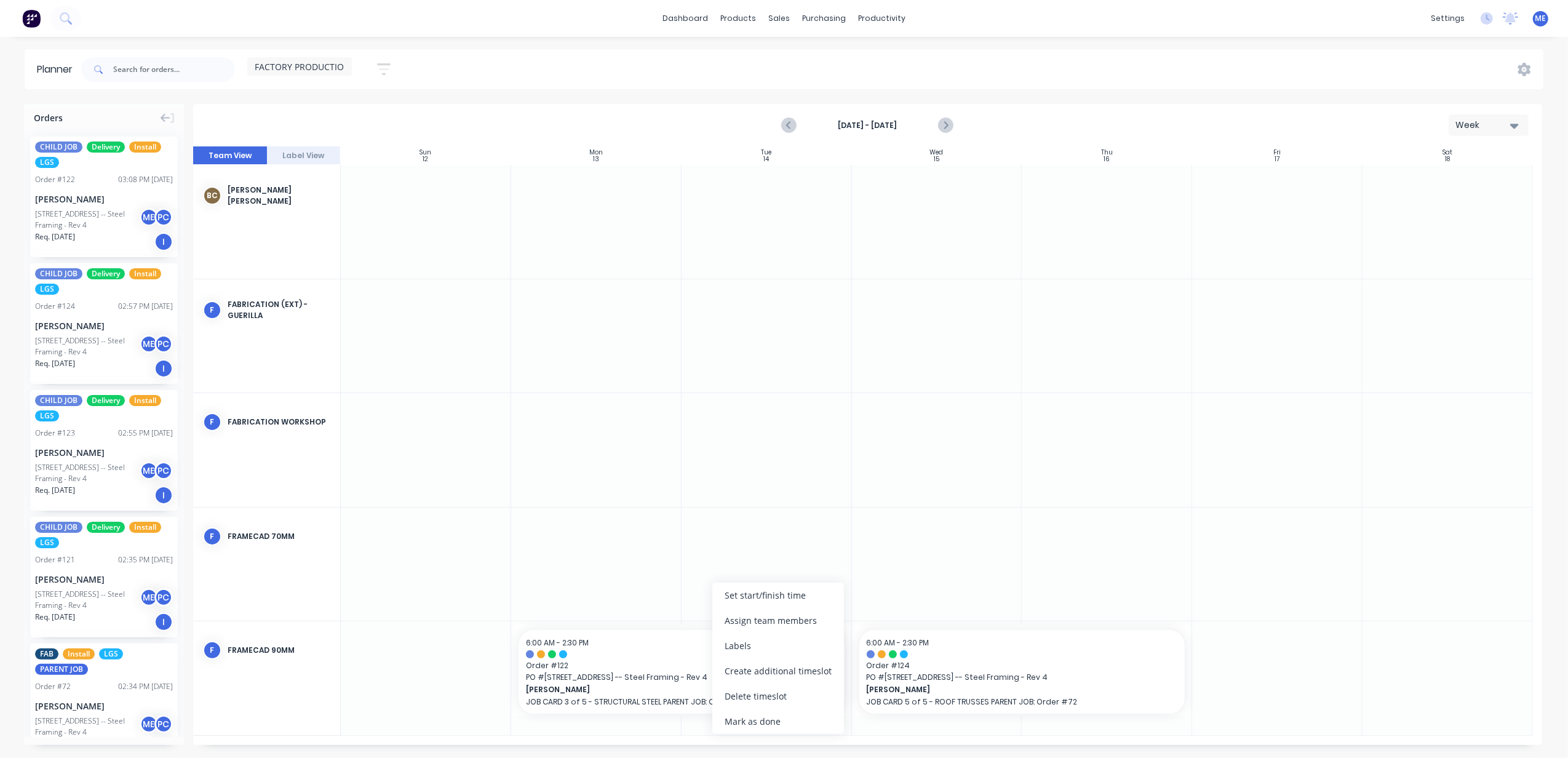
click at [769, 400] on div at bounding box center [767, 450] width 170 height 114
click at [785, 124] on icon "Previous page" at bounding box center [790, 125] width 15 height 15
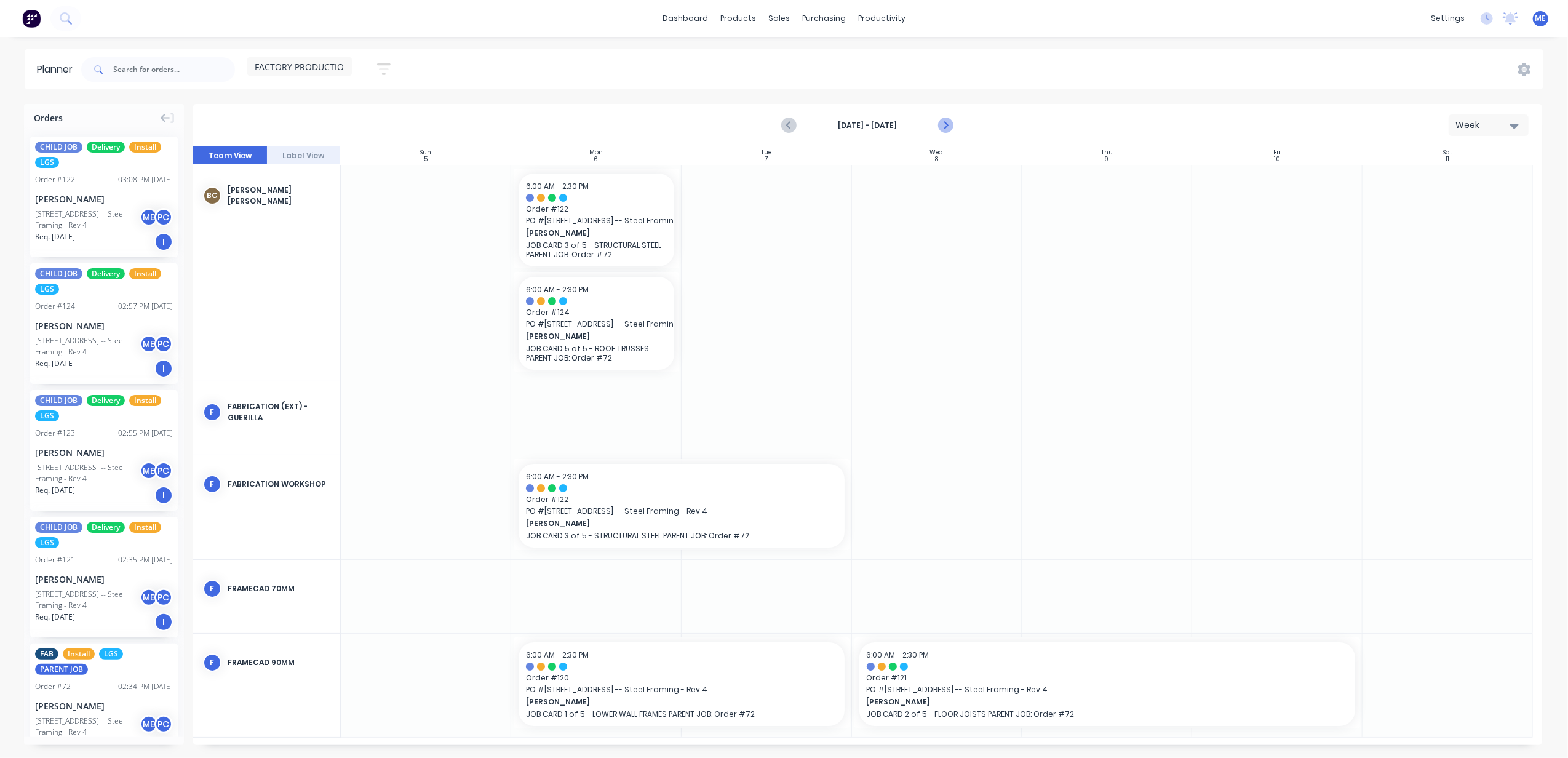
click at [943, 128] on icon "Next page" at bounding box center [945, 125] width 15 height 15
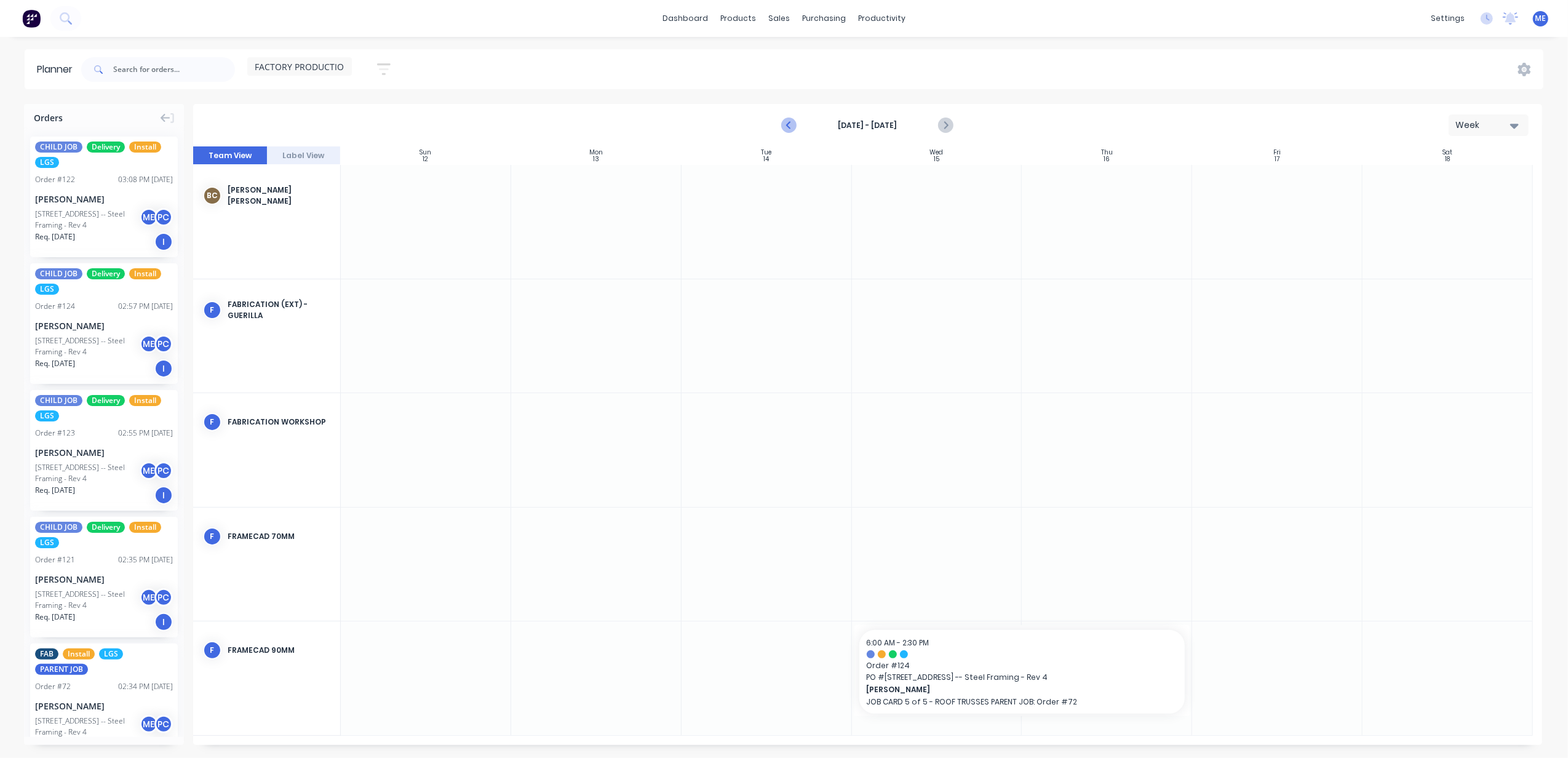
click at [791, 123] on icon "Previous page" at bounding box center [790, 126] width 6 height 10
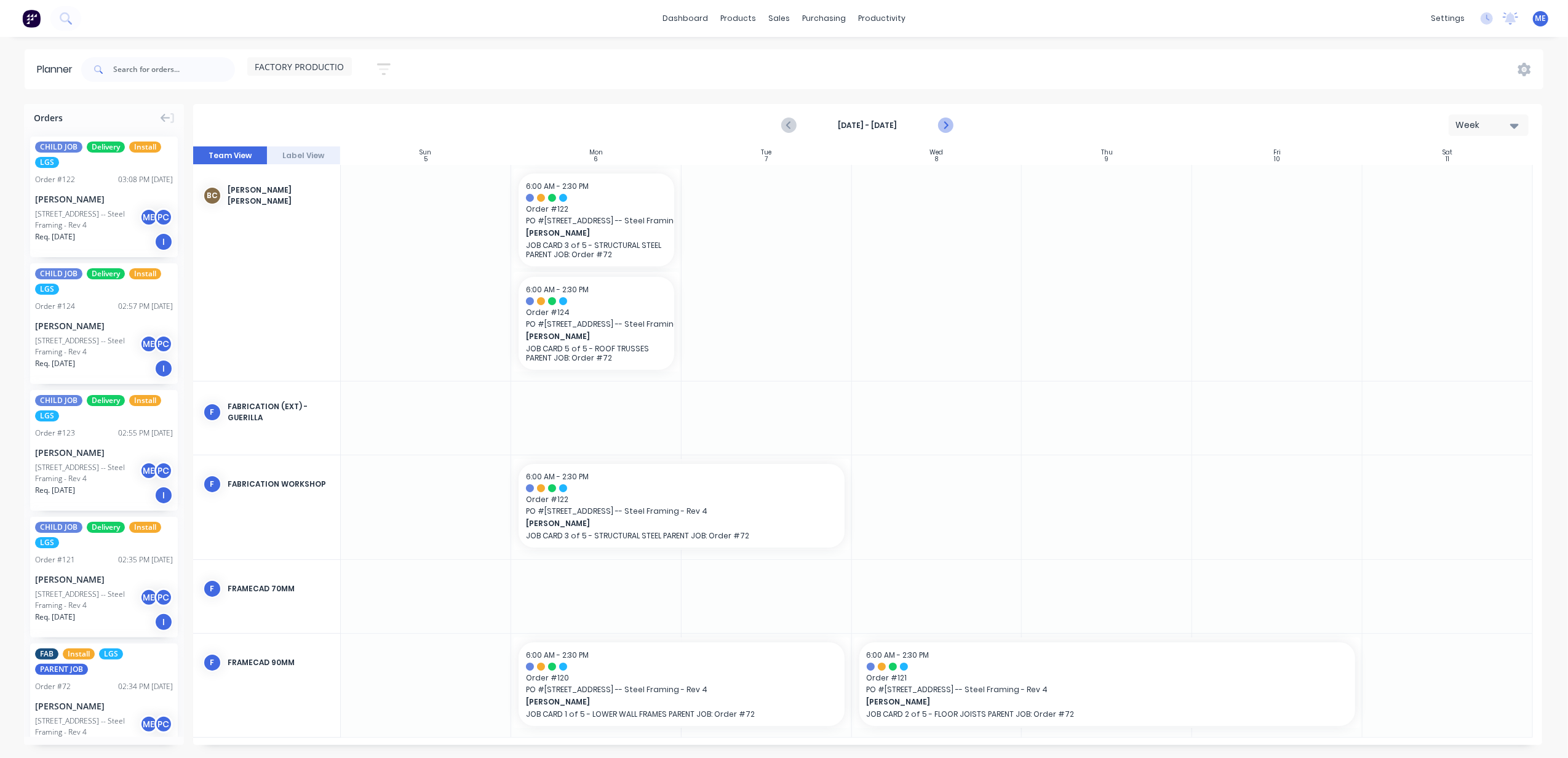
click at [950, 126] on icon "Next page" at bounding box center [945, 125] width 15 height 15
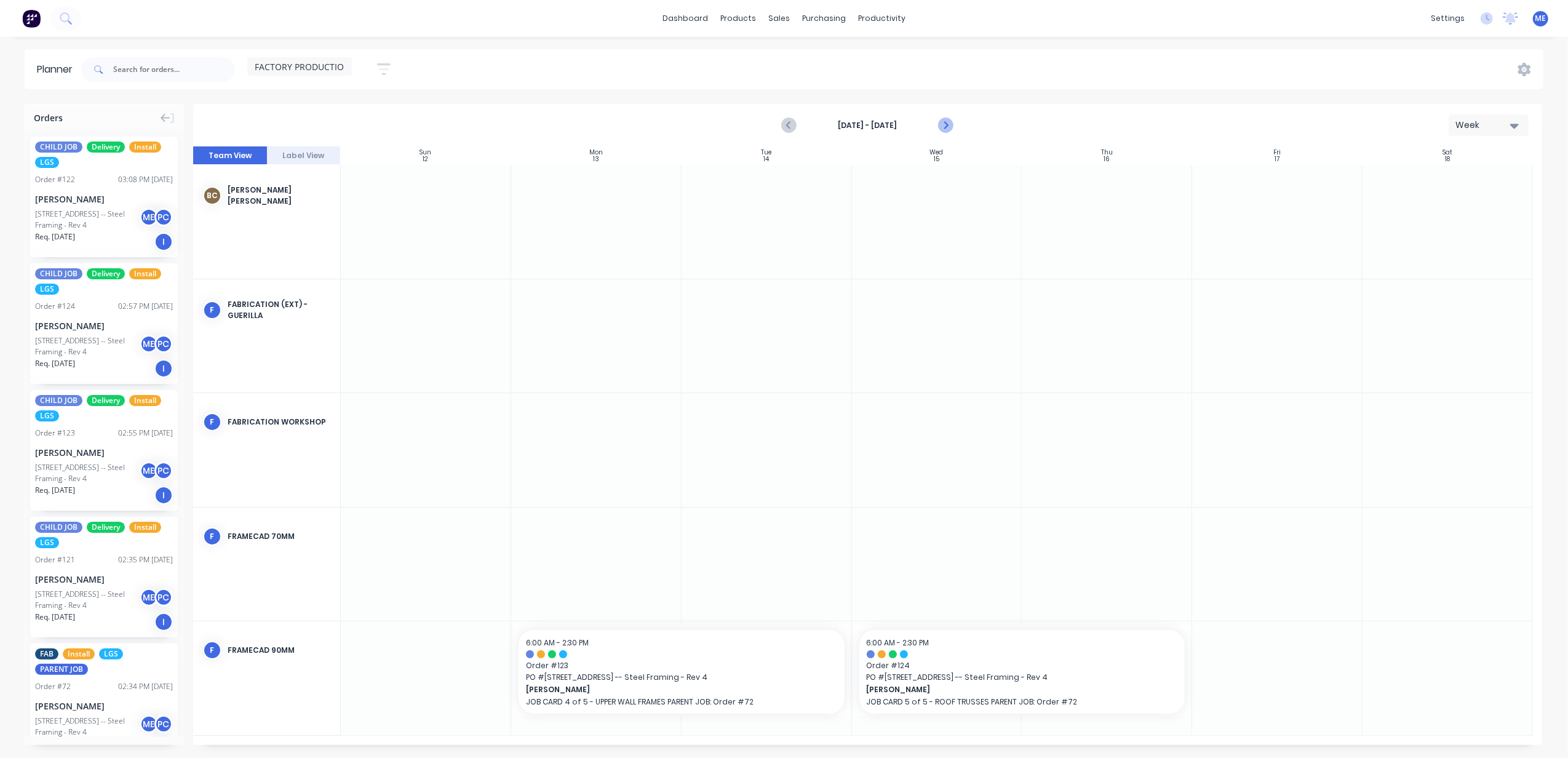
click at [948, 123] on icon "Next page" at bounding box center [945, 125] width 15 height 15
click at [788, 124] on icon "Previous page" at bounding box center [790, 125] width 15 height 15
click at [945, 128] on icon "Next page" at bounding box center [946, 126] width 6 height 10
click at [782, 126] on button "Previous page" at bounding box center [789, 125] width 24 height 24
click at [271, 59] on div "FACTORY PRODUCTION" at bounding box center [300, 66] width 105 height 18
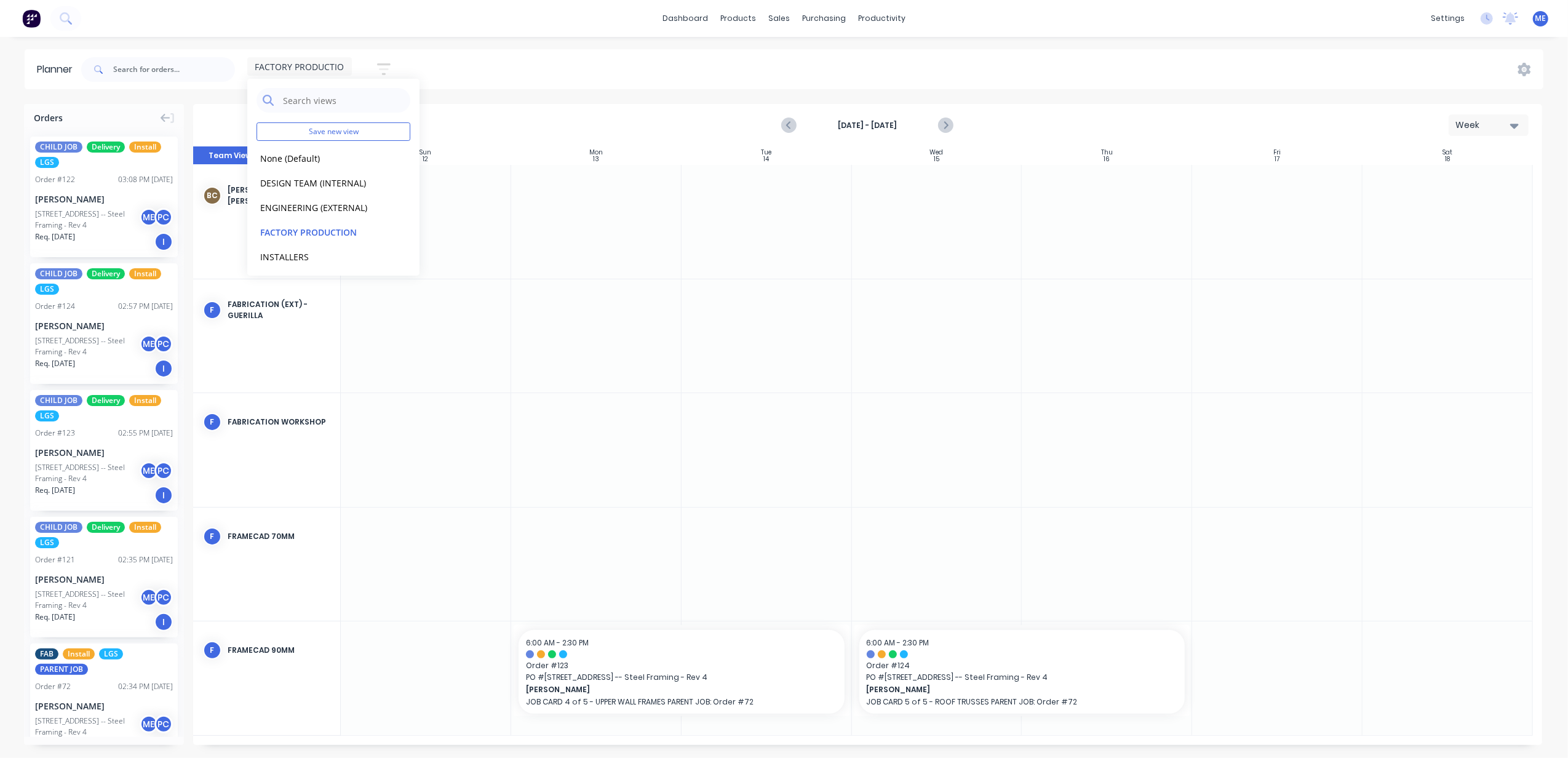
click at [607, 89] on div "Planner FACTORY PRODUCTION Save new view None (Default) edit DESIGN TEAM (INTER…" at bounding box center [784, 403] width 1568 height 708
drag, startPoint x: 607, startPoint y: 89, endPoint x: 559, endPoint y: 76, distance: 49.7
click at [559, 76] on div "FACTORY PRODUCTION Save new view None (Default) edit DESIGN TEAM (INTERNAL) edi…" at bounding box center [811, 69] width 1465 height 37
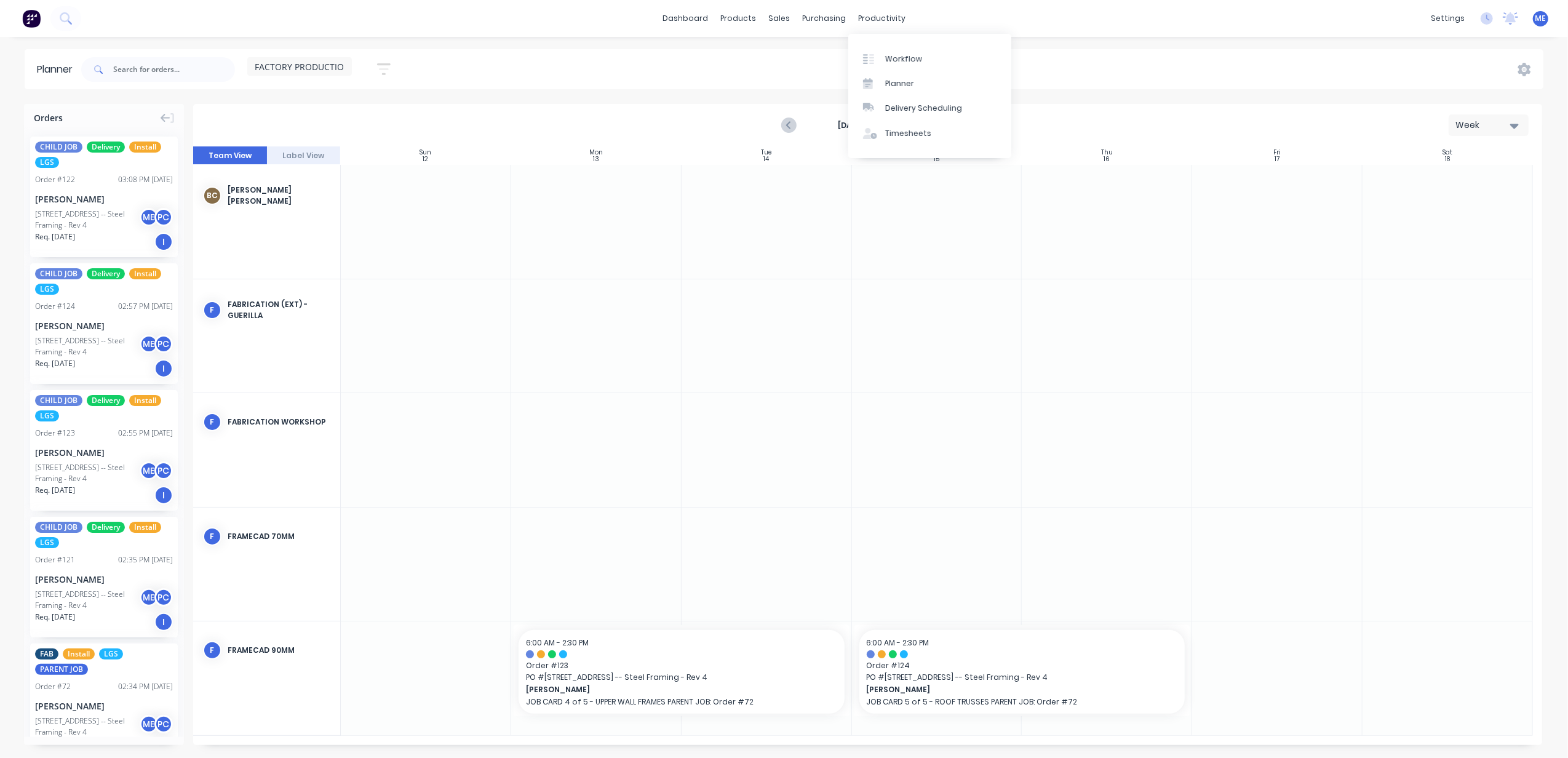
click at [748, 67] on div "FACTORY PRODUCTION Save new view None (Default) edit DESIGN TEAM (INTERNAL) edi…" at bounding box center [811, 69] width 1465 height 37
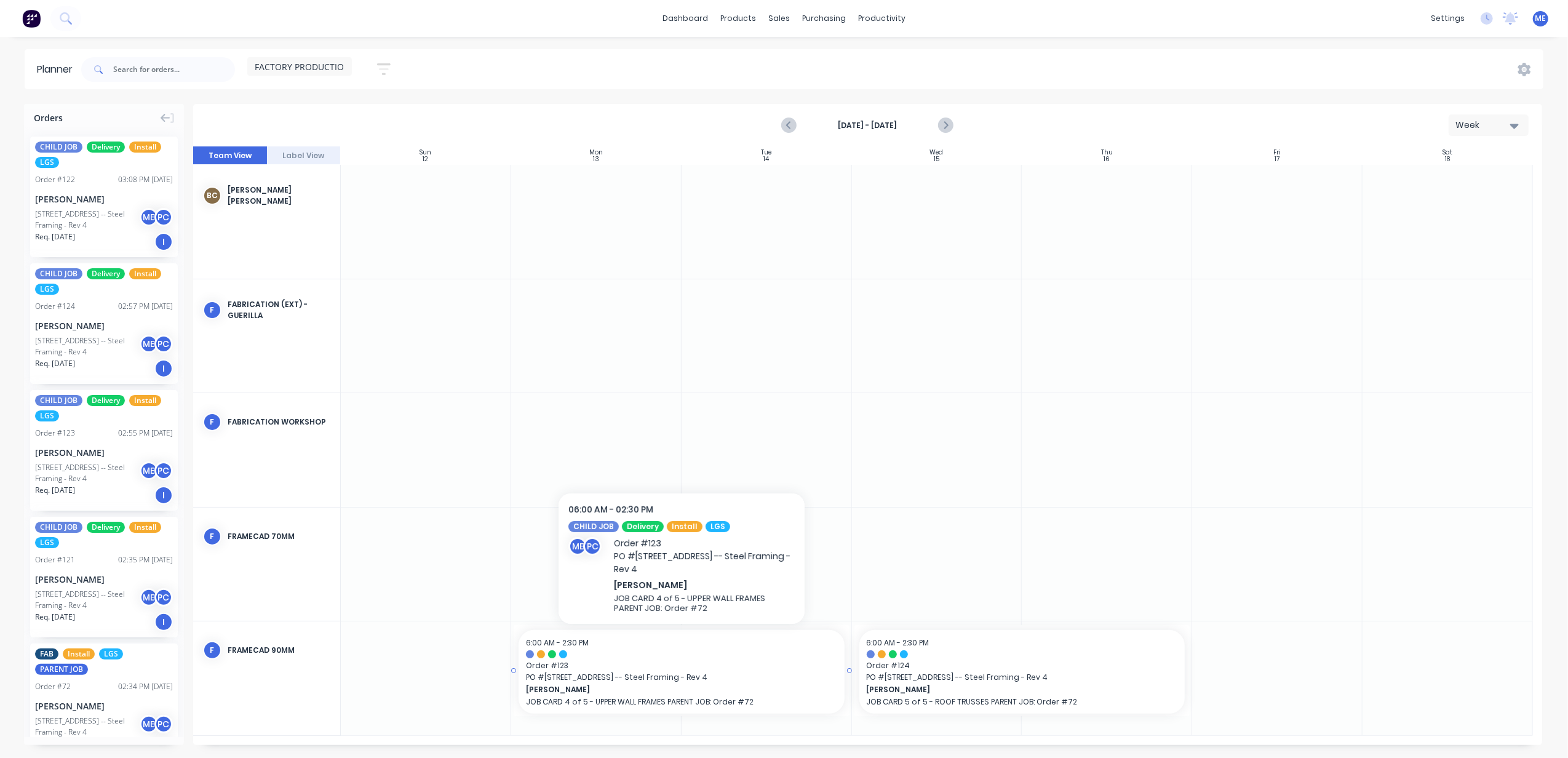
click at [633, 661] on span "Order # 123" at bounding box center [682, 666] width 312 height 11
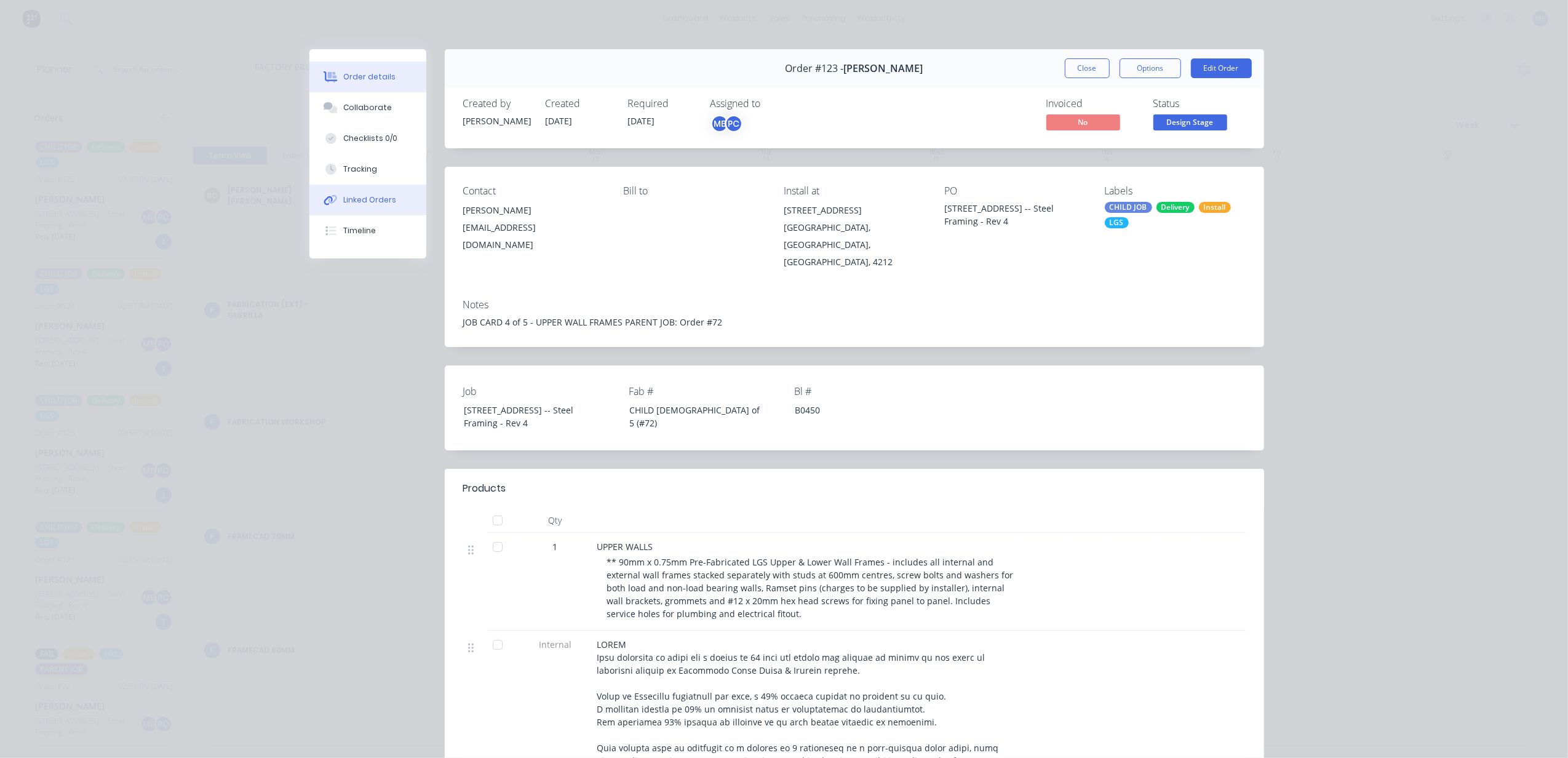
click at [356, 194] on button "Linked Orders" at bounding box center [367, 200] width 117 height 31
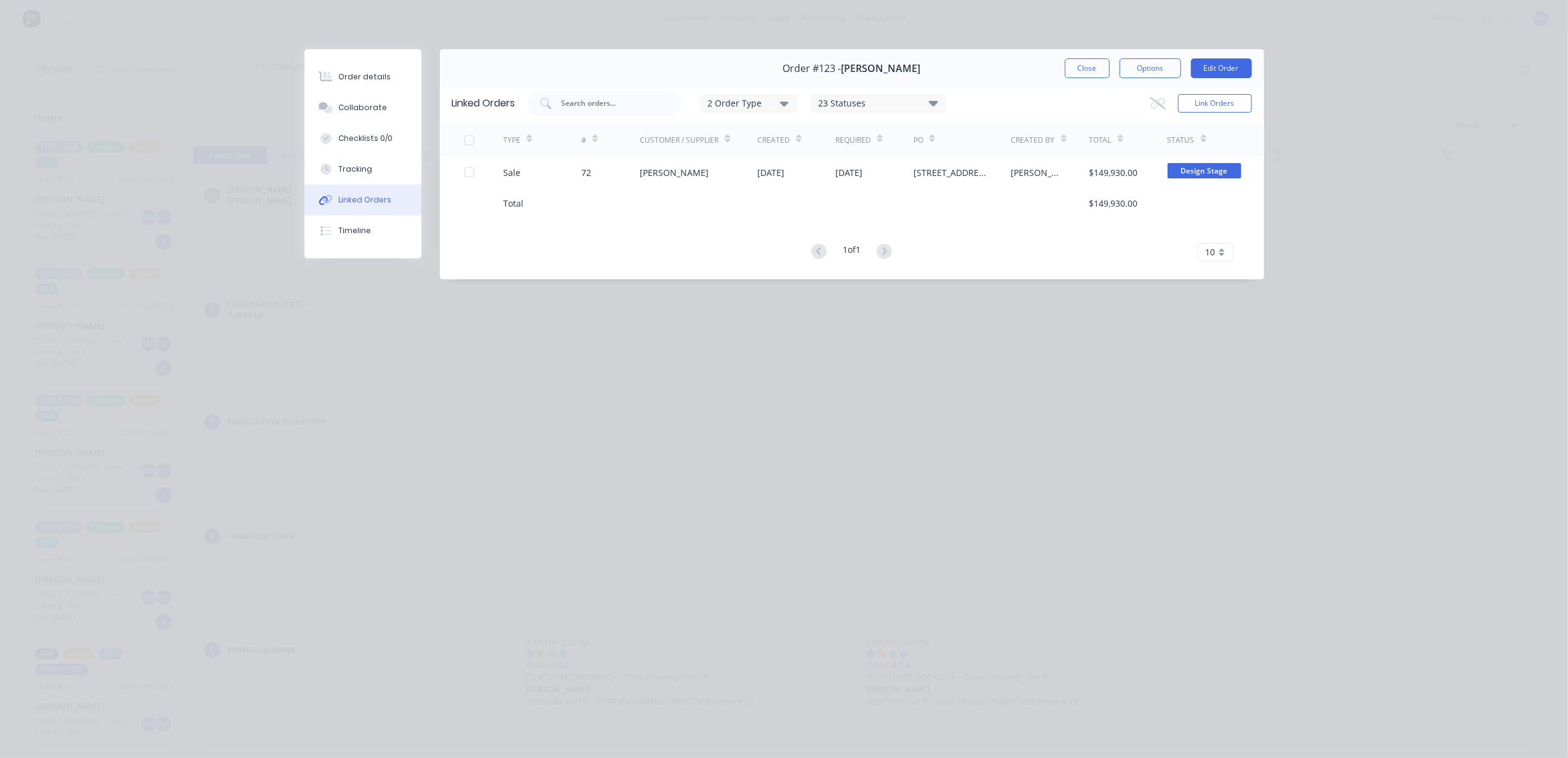
click at [1071, 70] on button "Close" at bounding box center [1087, 68] width 45 height 20
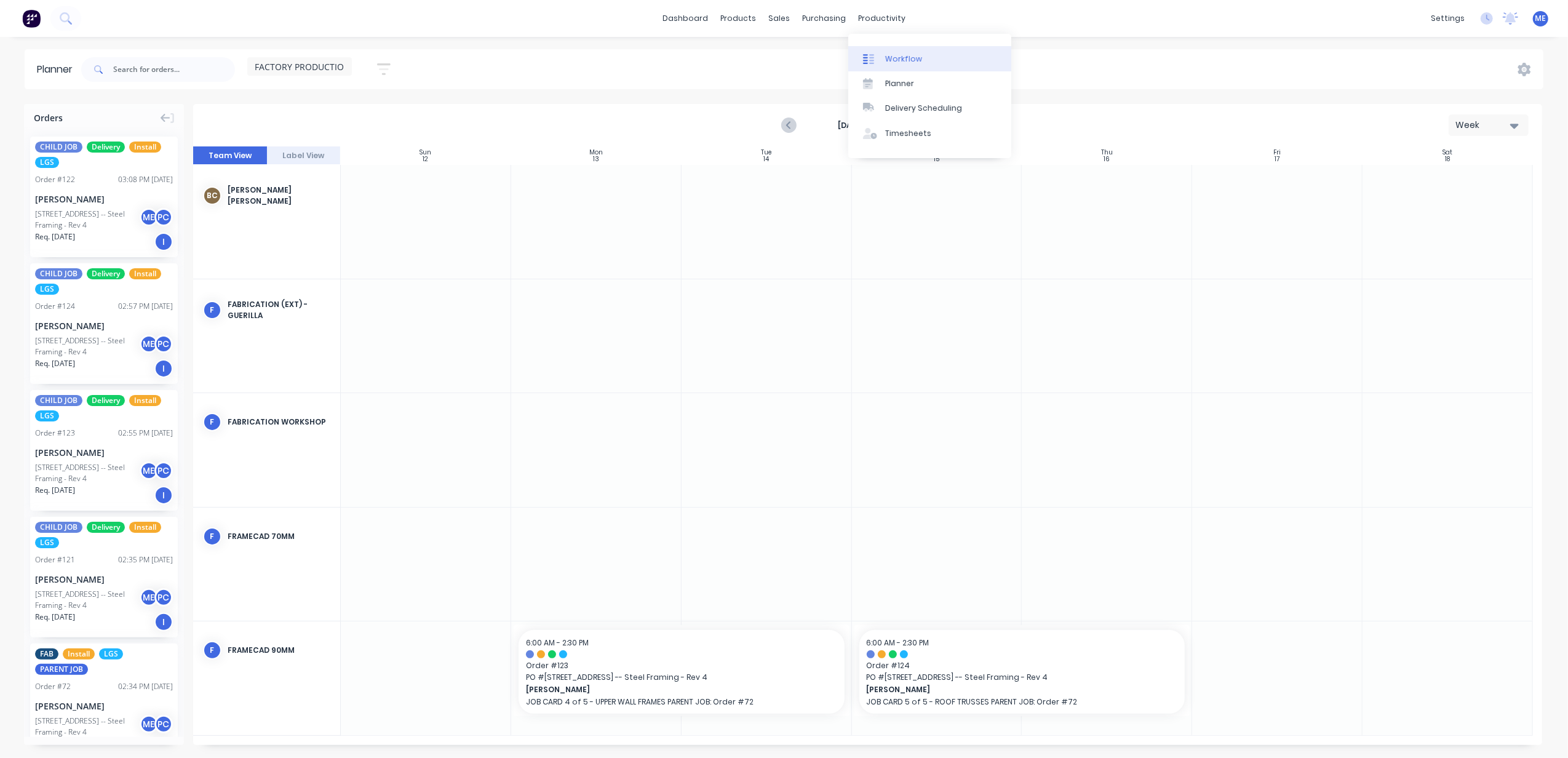
click at [904, 61] on div "Workflow" at bounding box center [904, 59] width 37 height 11
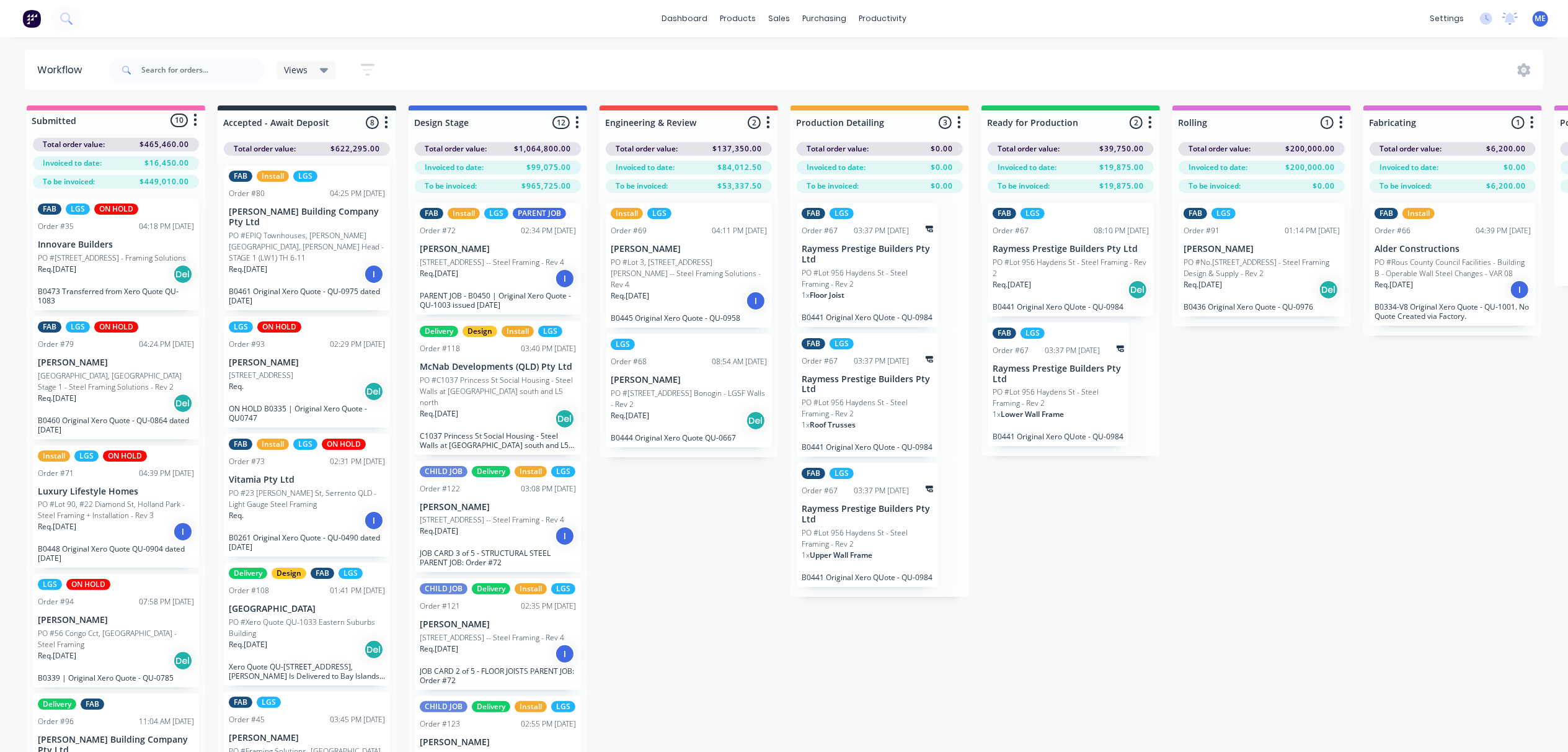
click at [519, 268] on p "[STREET_ADDRESS] -- Steel Framing - Rev 4" at bounding box center [491, 263] width 144 height 11
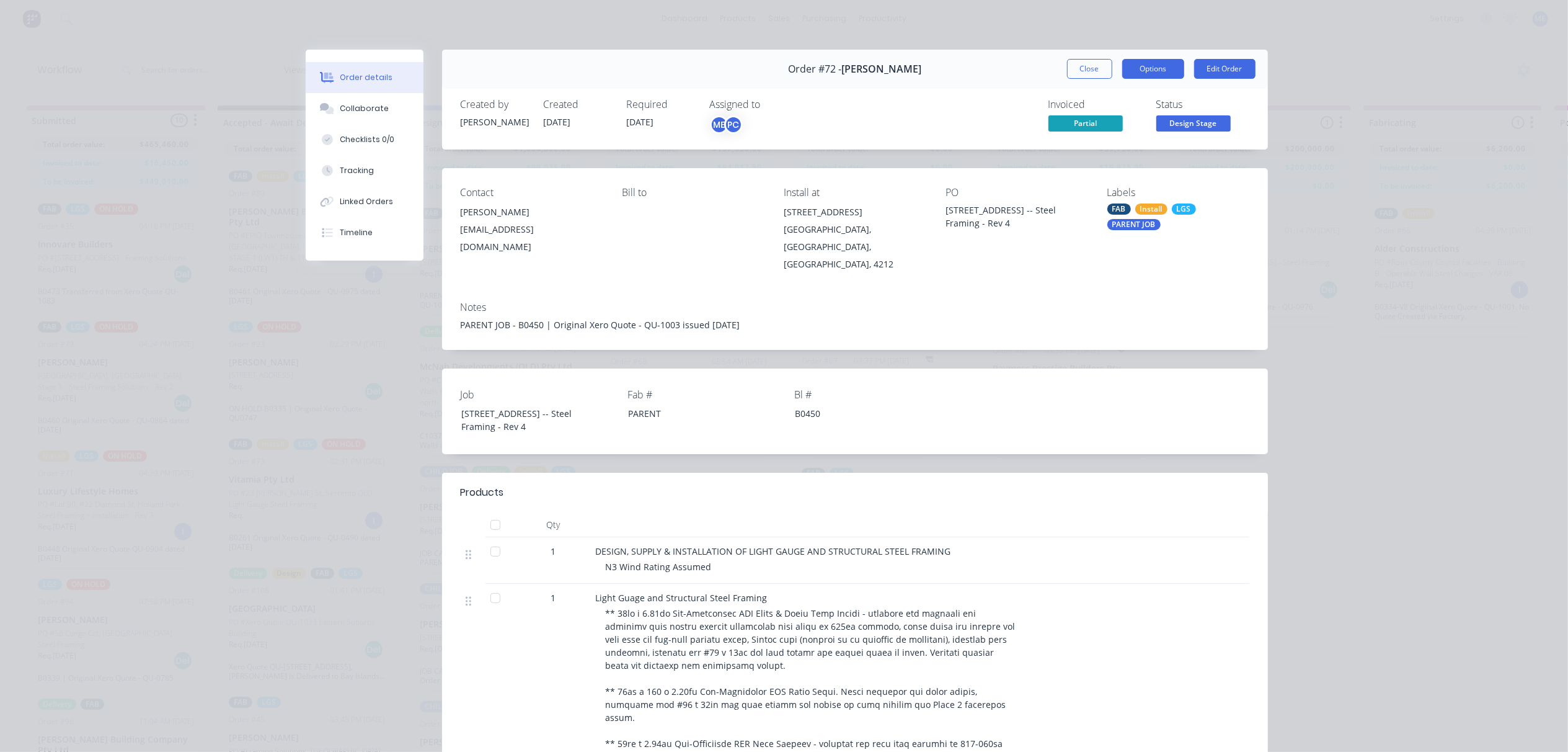
click at [1138, 70] on button "Options" at bounding box center [1153, 69] width 62 height 20
click at [1085, 72] on button "Close" at bounding box center [1089, 69] width 45 height 20
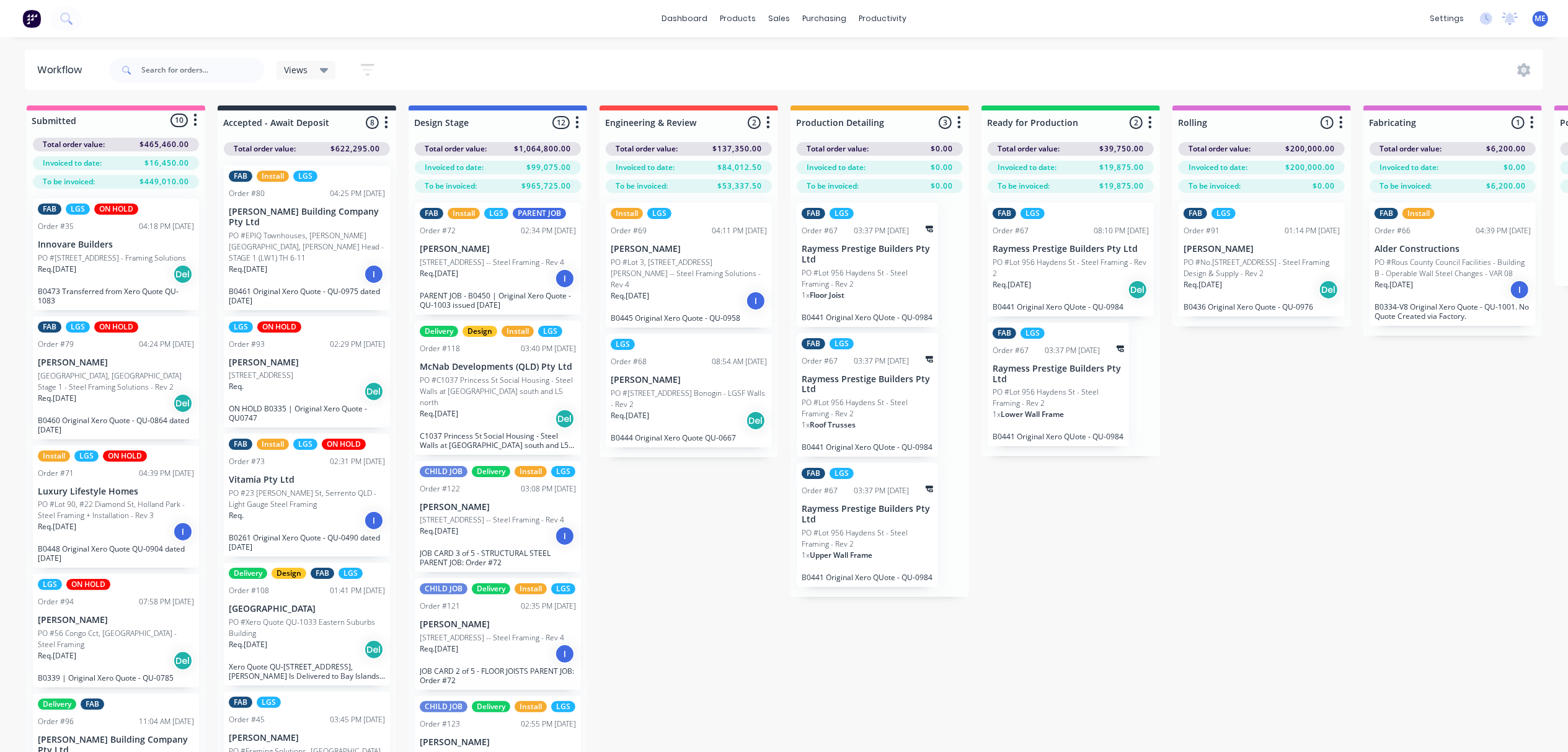
click at [682, 565] on div "Submitted 10 Status colour #FF69B4 hex #FF69B4 Save Cancel Summaries Total orde…" at bounding box center [1294, 451] width 2607 height 690
click at [1076, 525] on div "Submitted 10 Status colour #FF69B4 hex #FF69B4 Save Cancel Summaries Total orde…" at bounding box center [1294, 451] width 2607 height 690
